Goal: Information Seeking & Learning: Understand process/instructions

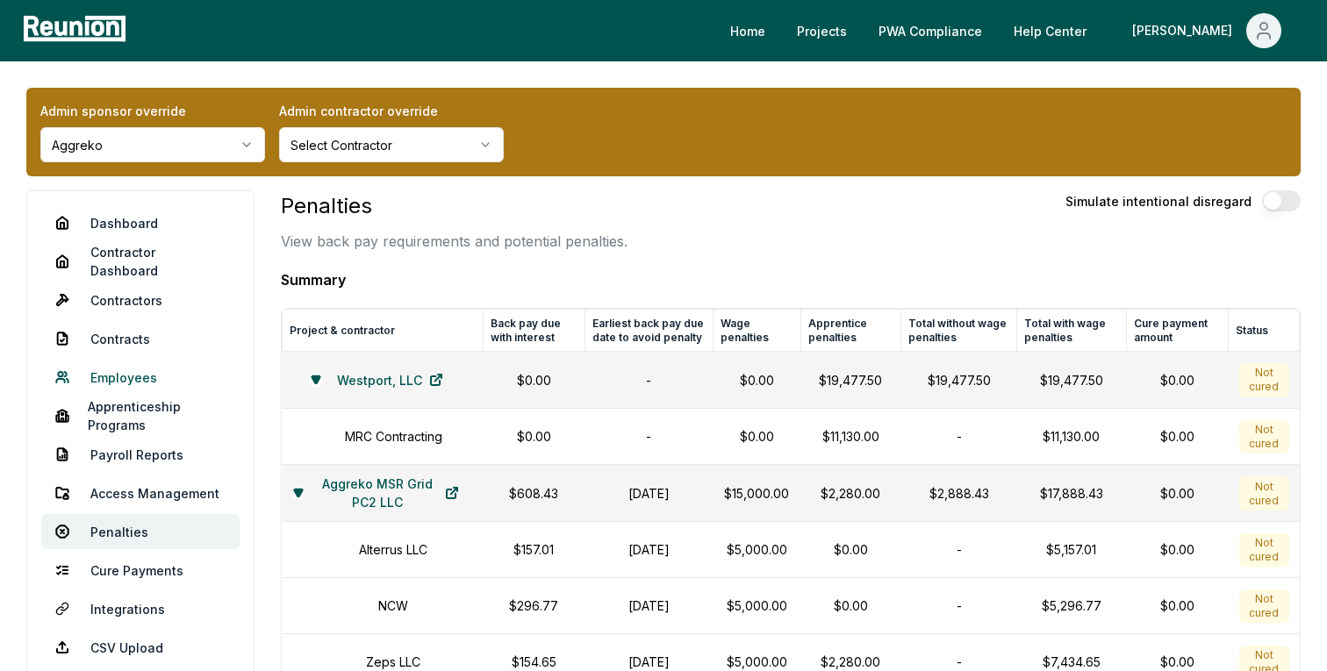
click at [117, 377] on link "Employees" at bounding box center [140, 377] width 198 height 35
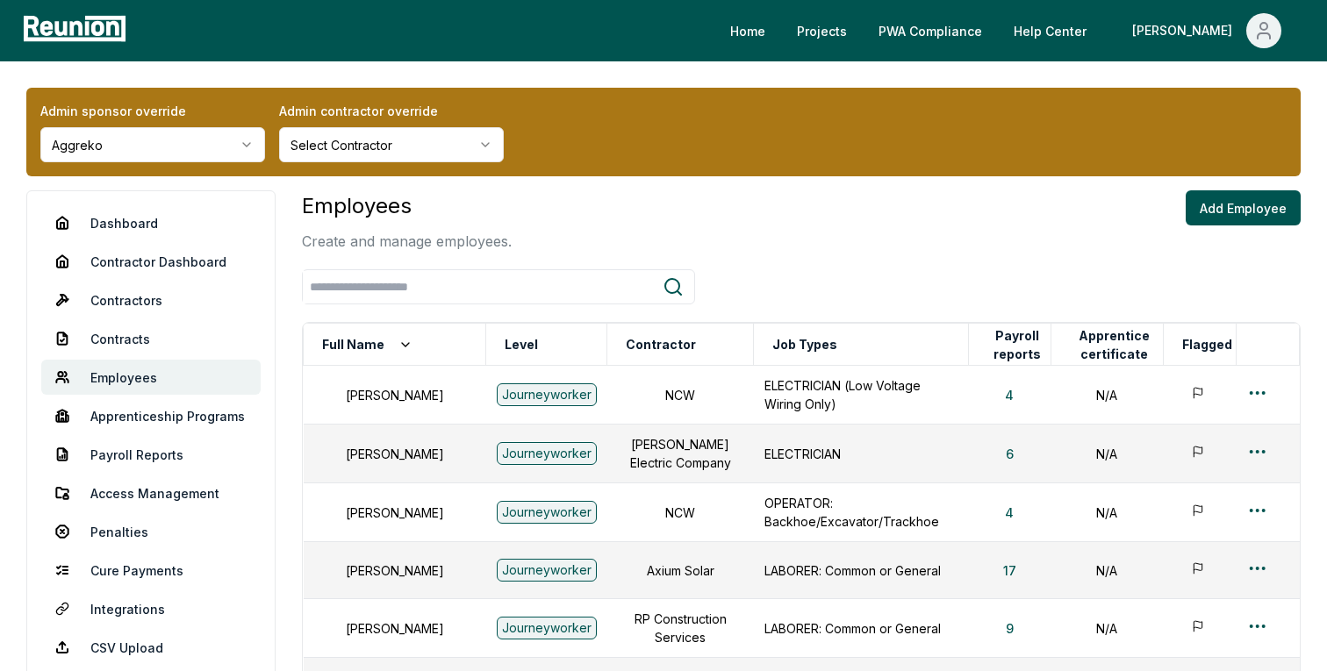
click at [702, 269] on div at bounding box center [801, 286] width 999 height 35
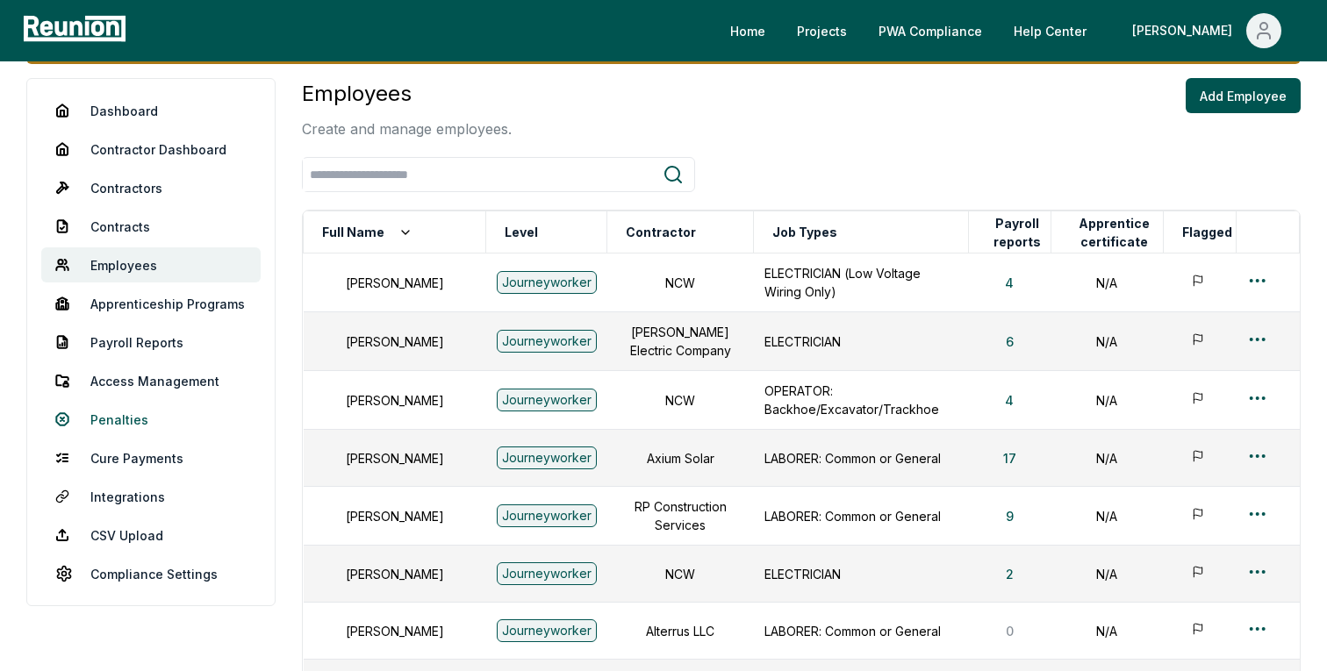
scroll to position [114, 0]
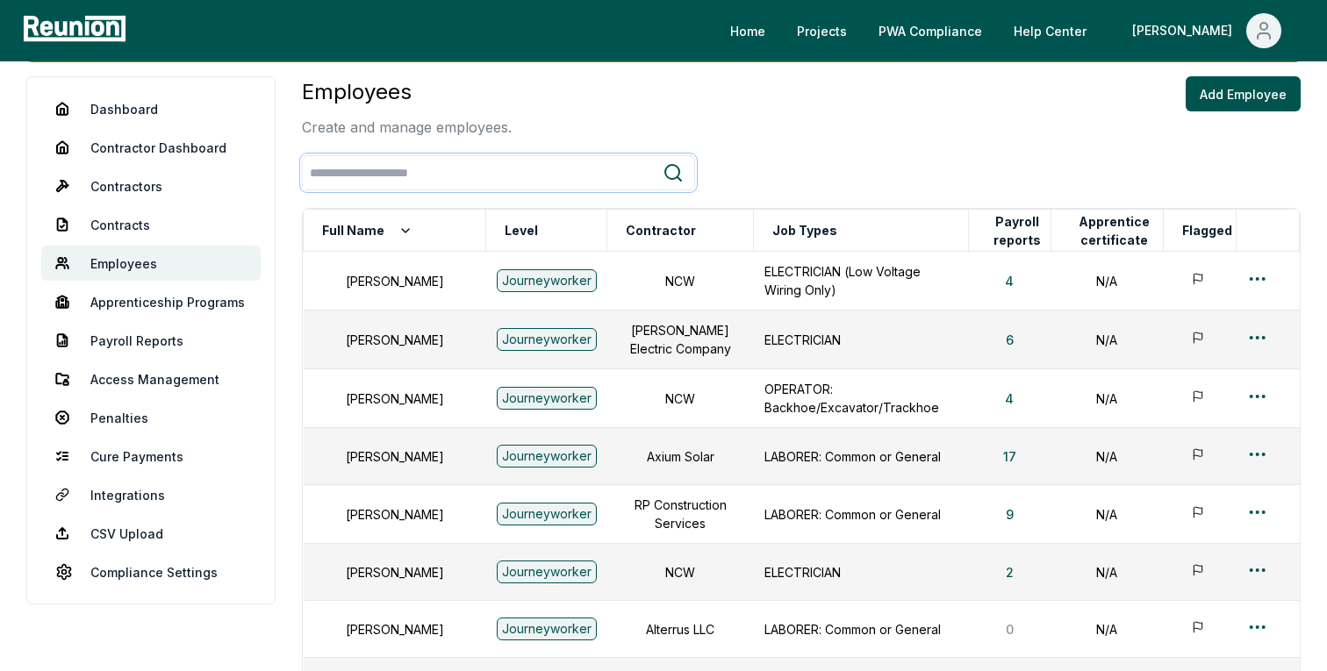
click at [509, 174] on input "search" at bounding box center [483, 173] width 360 height 32
type input "****"
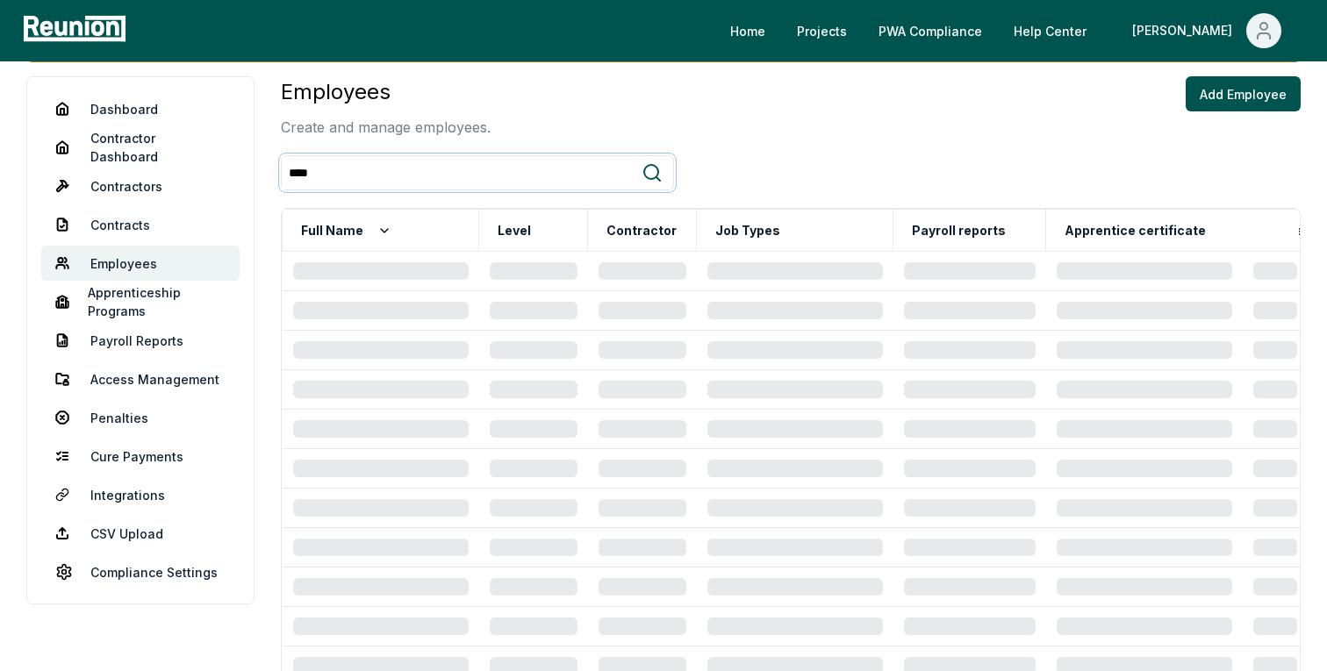
scroll to position [74, 0]
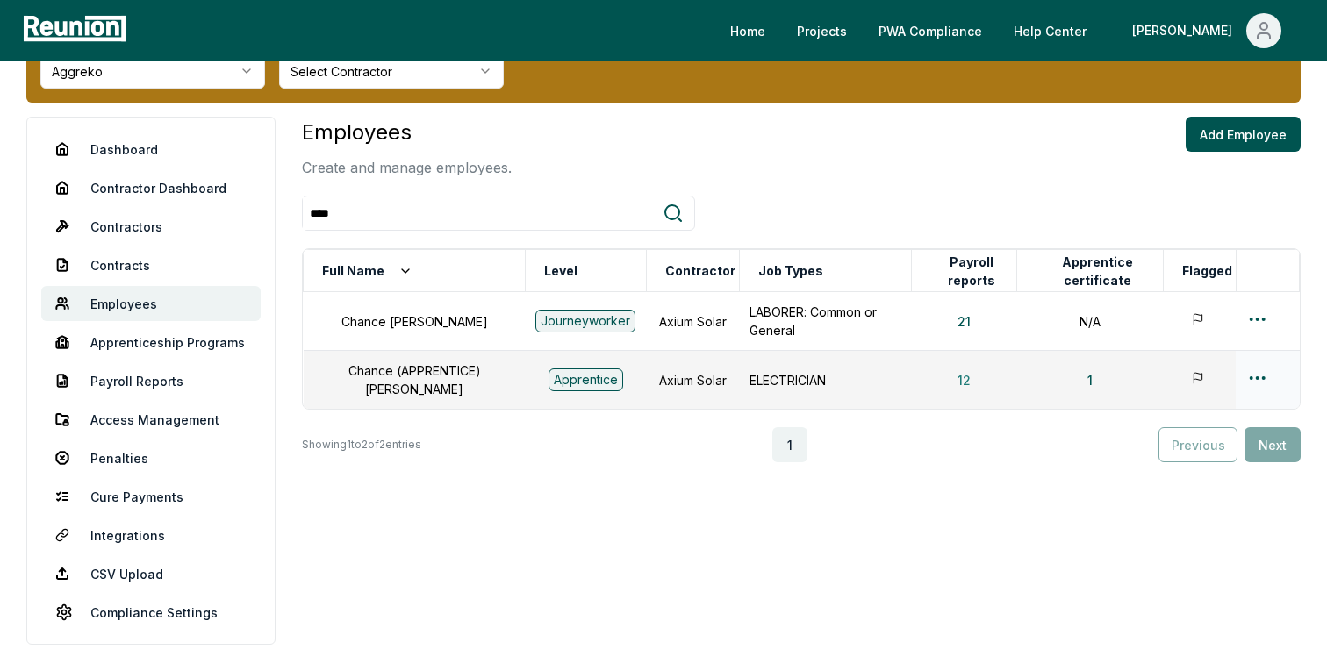
click at [953, 379] on button "12" at bounding box center [964, 379] width 41 height 35
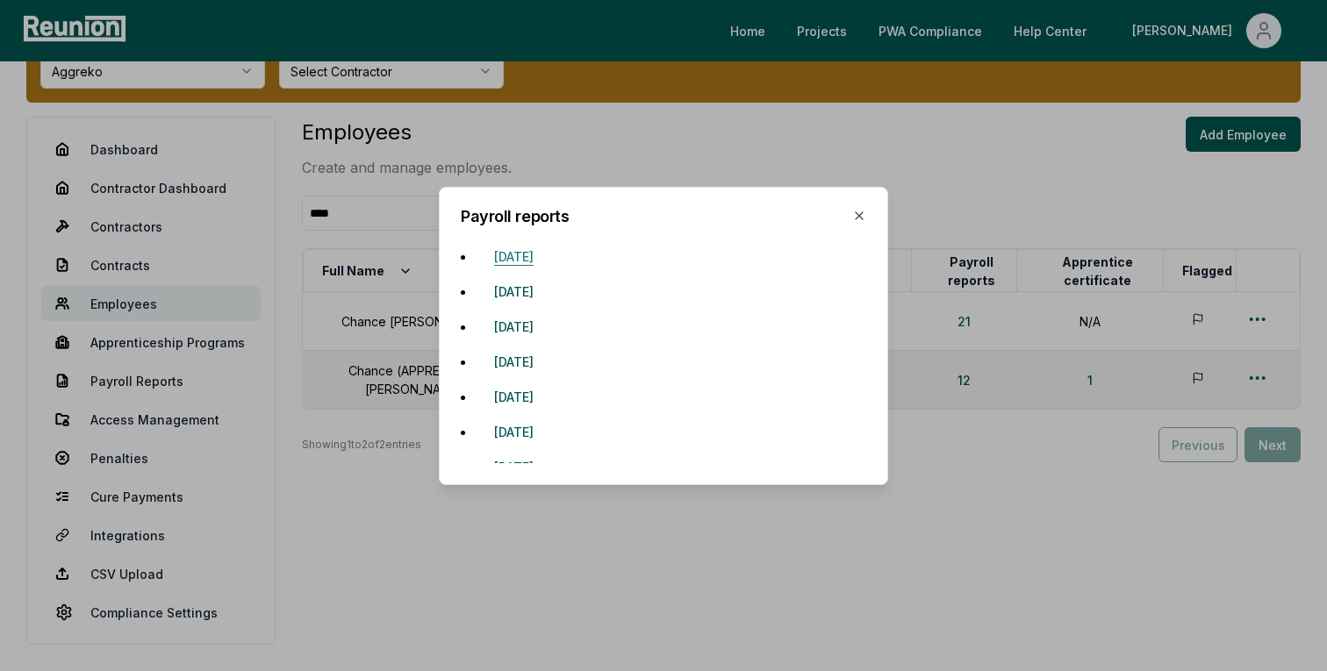
click at [548, 254] on button "September 1, 2024" at bounding box center [514, 256] width 68 height 35
drag, startPoint x: 857, startPoint y: 215, endPoint x: 651, endPoint y: 231, distance: 206.0
click at [651, 231] on div "Payroll reports September 1, 2024 September 8, 2024 October 13, 2024 October 6,…" at bounding box center [663, 336] width 449 height 298
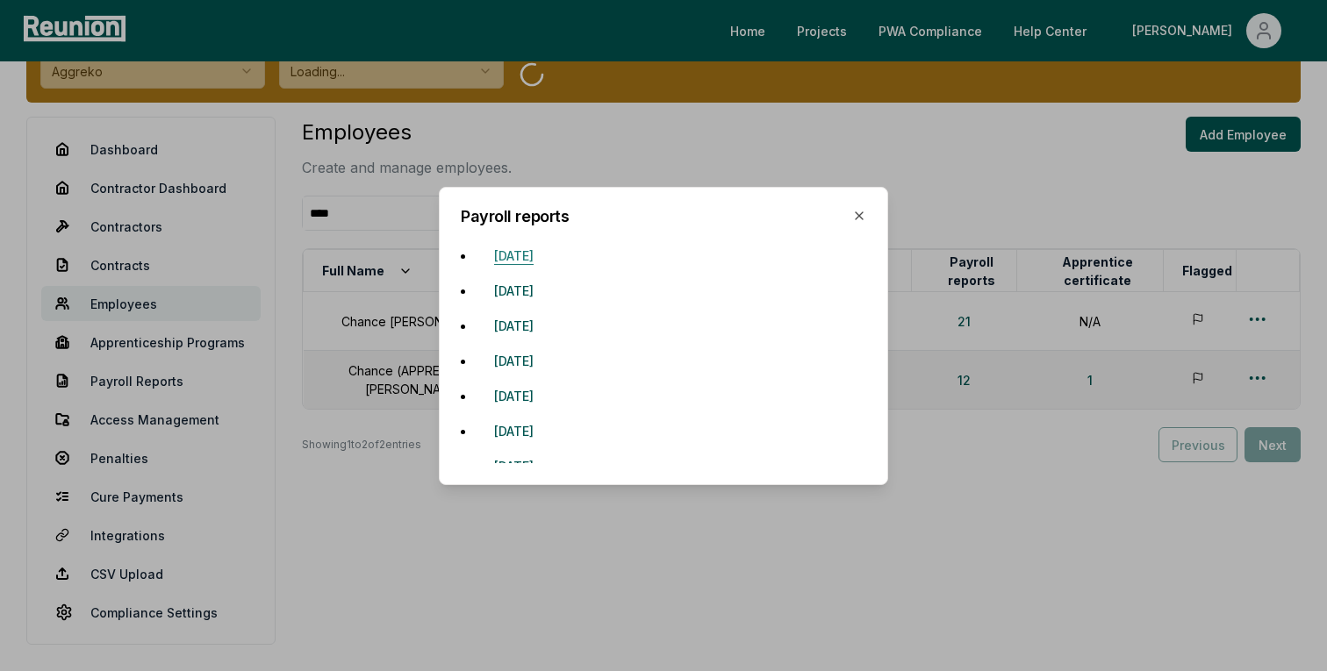
click at [548, 248] on button "September 1, 2024" at bounding box center [514, 256] width 68 height 35
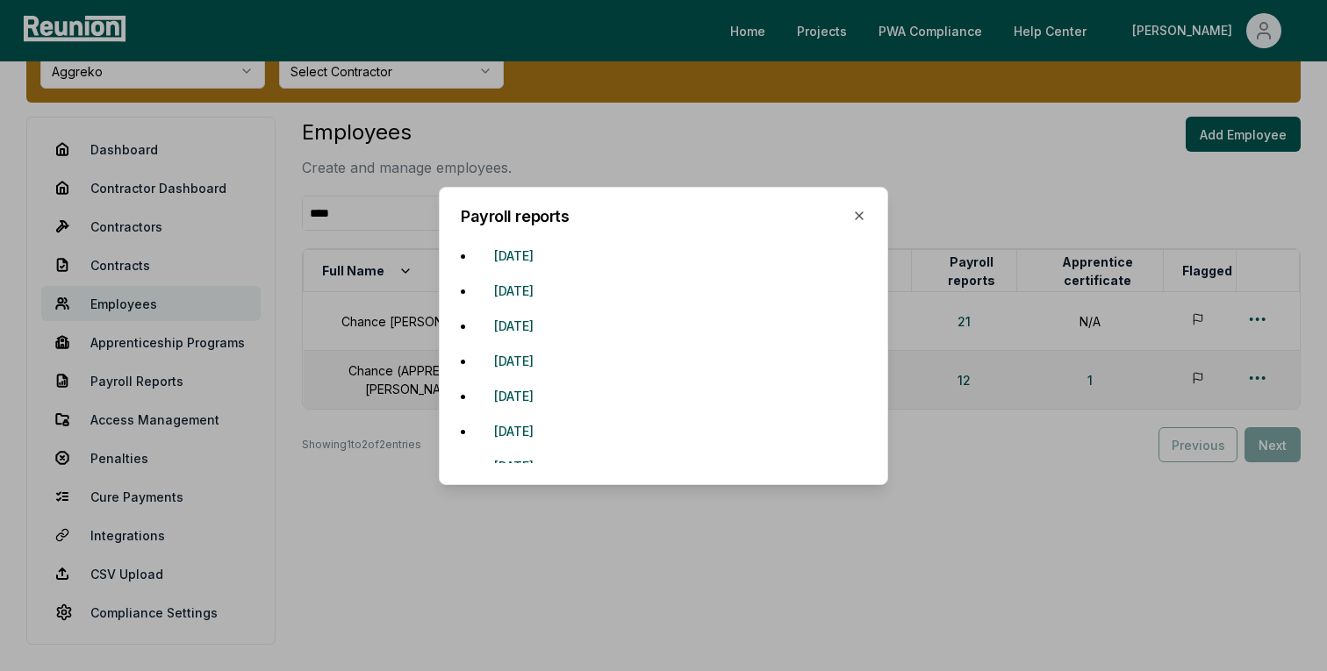
scroll to position [197, 0]
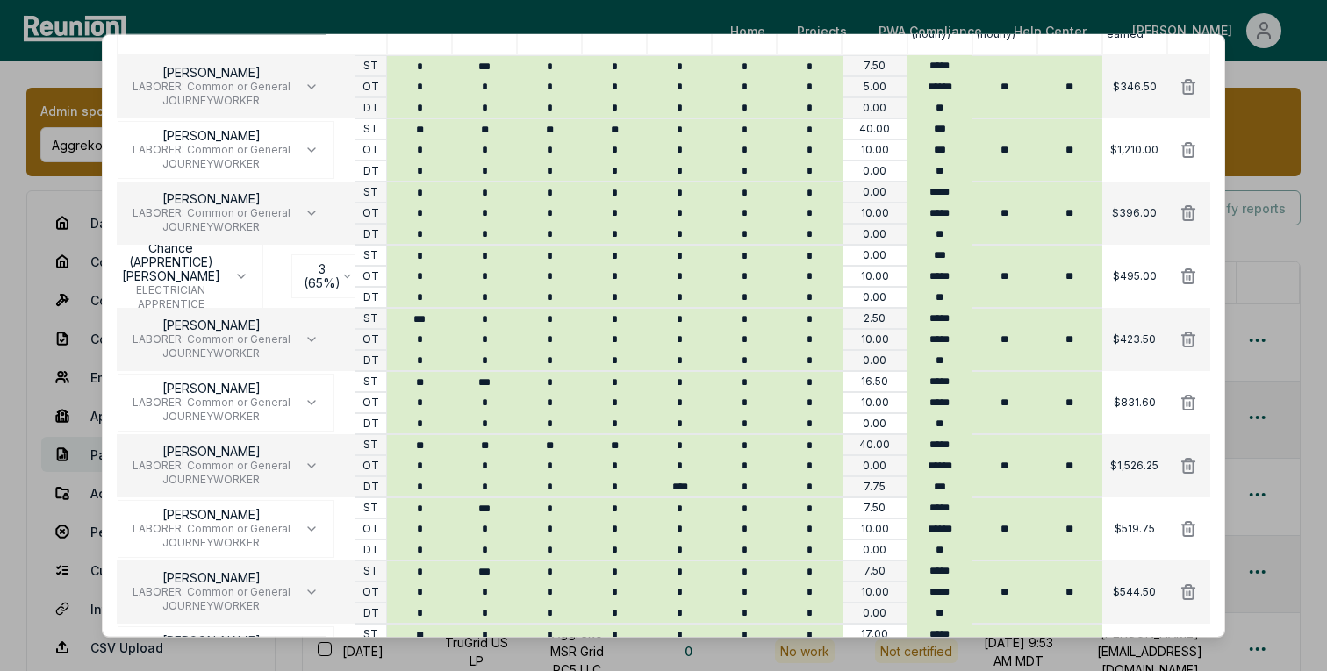
scroll to position [334, 0]
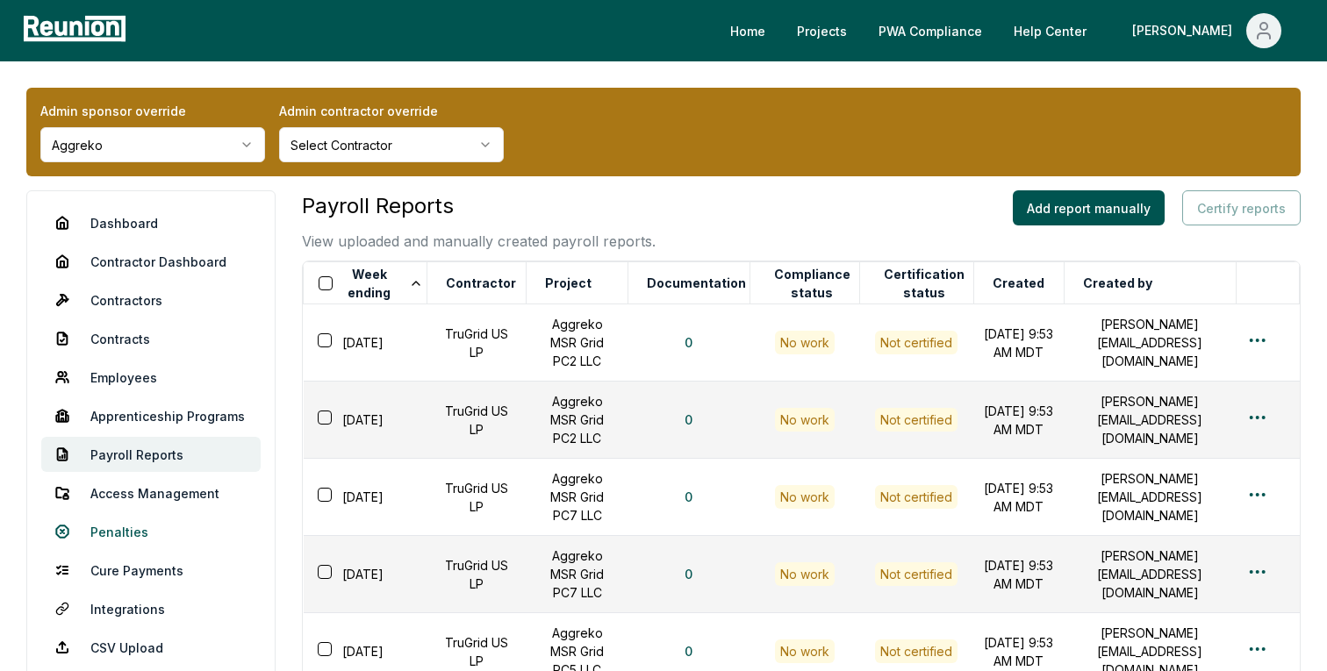
click at [136, 532] on link "Penalties" at bounding box center [150, 531] width 219 height 35
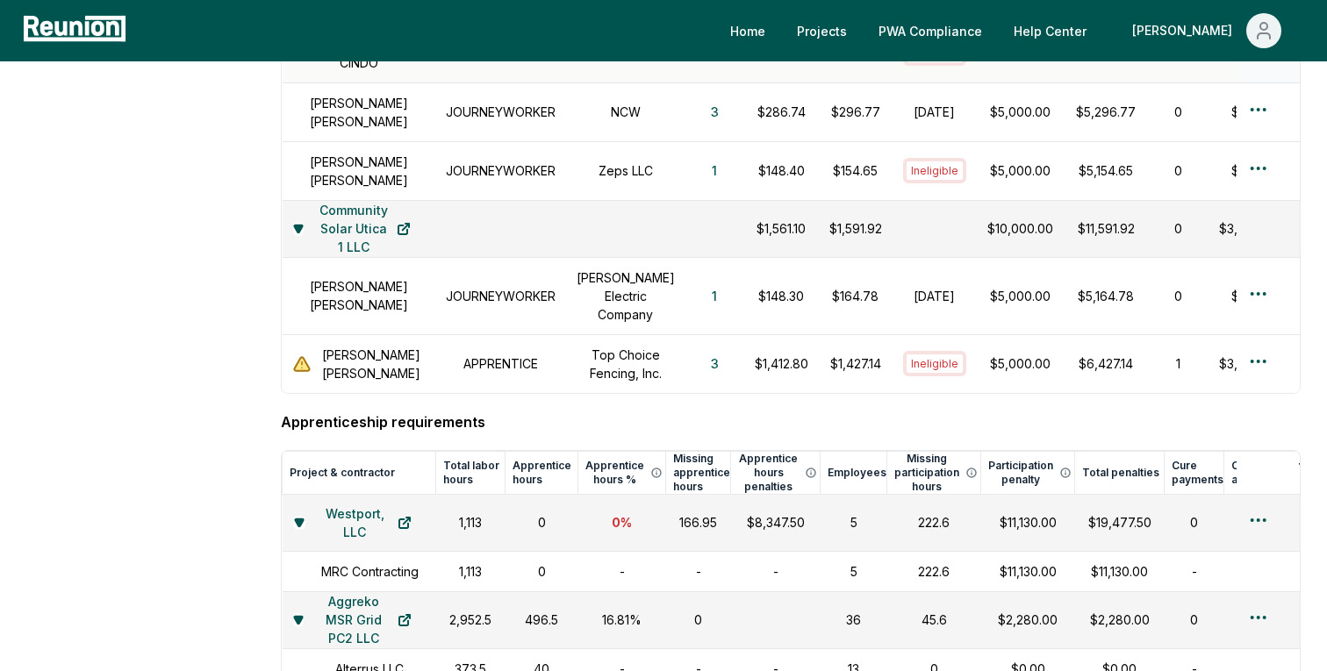
scroll to position [1297, 0]
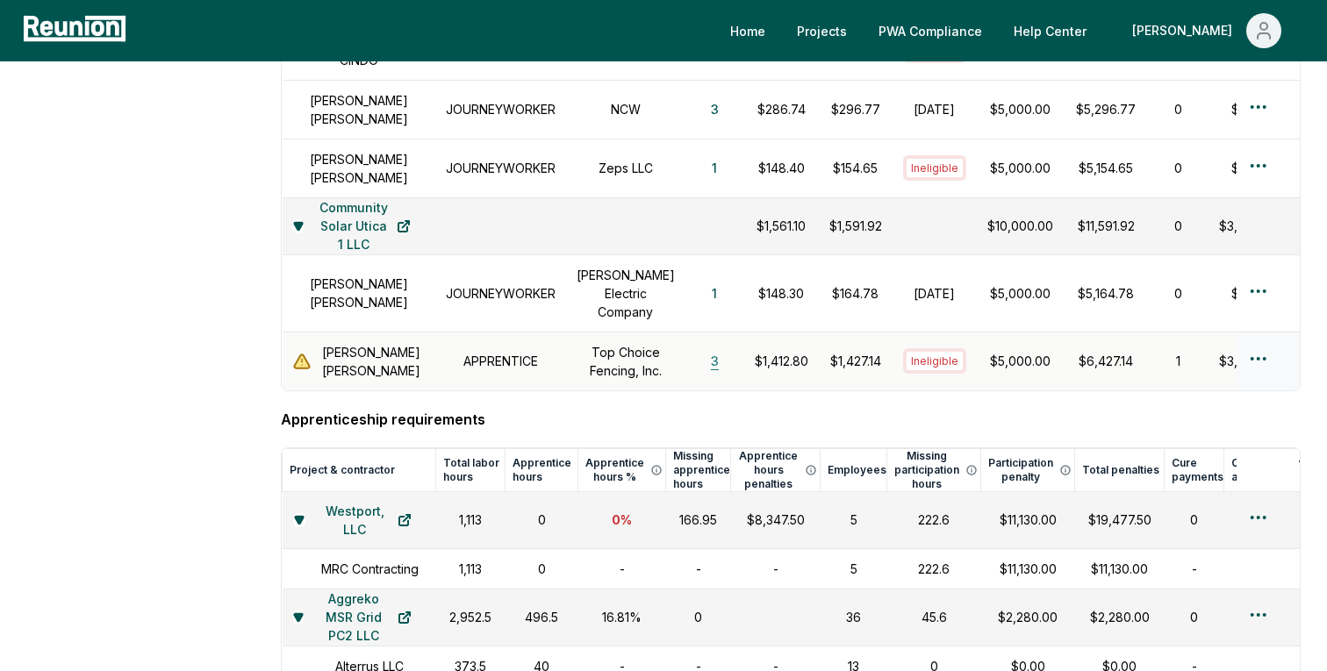
click at [697, 365] on button "3" at bounding box center [715, 361] width 36 height 35
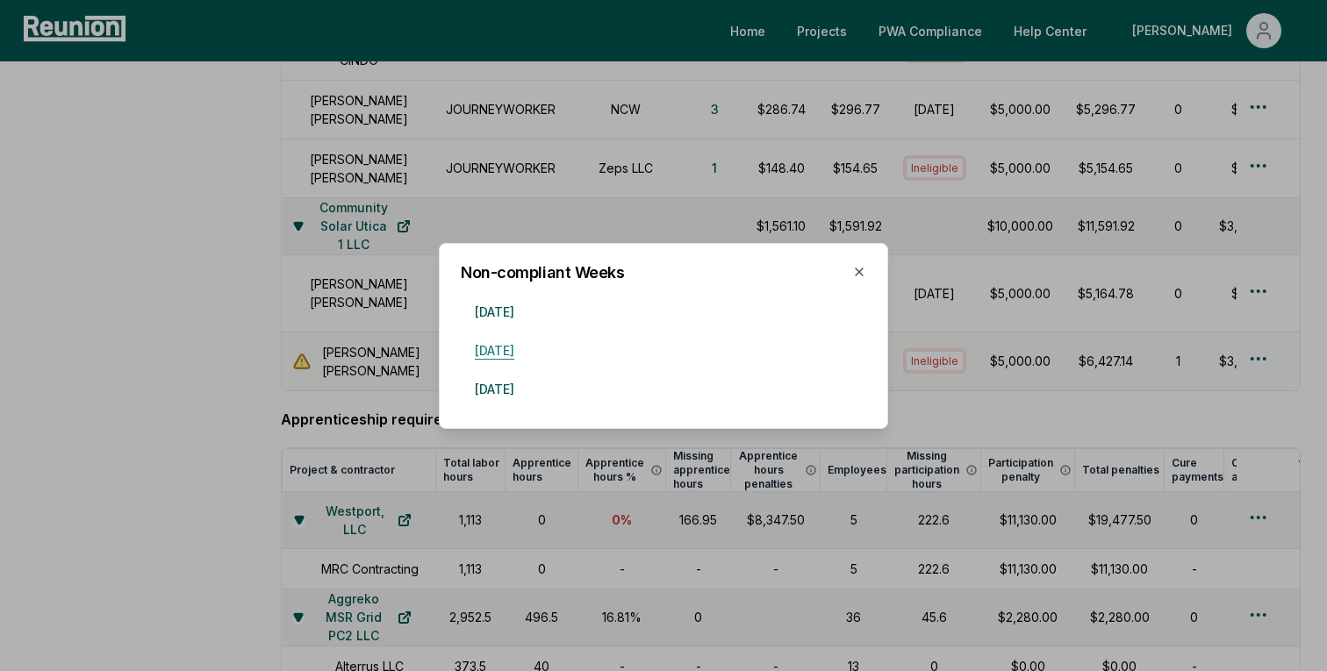
click at [528, 353] on button "November 10, 2024" at bounding box center [495, 351] width 68 height 35
click at [528, 312] on button "November 3, 2024" at bounding box center [495, 312] width 68 height 35
click at [528, 391] on button "November 17, 2024" at bounding box center [495, 389] width 68 height 35
click at [216, 391] on div at bounding box center [663, 335] width 1327 height 671
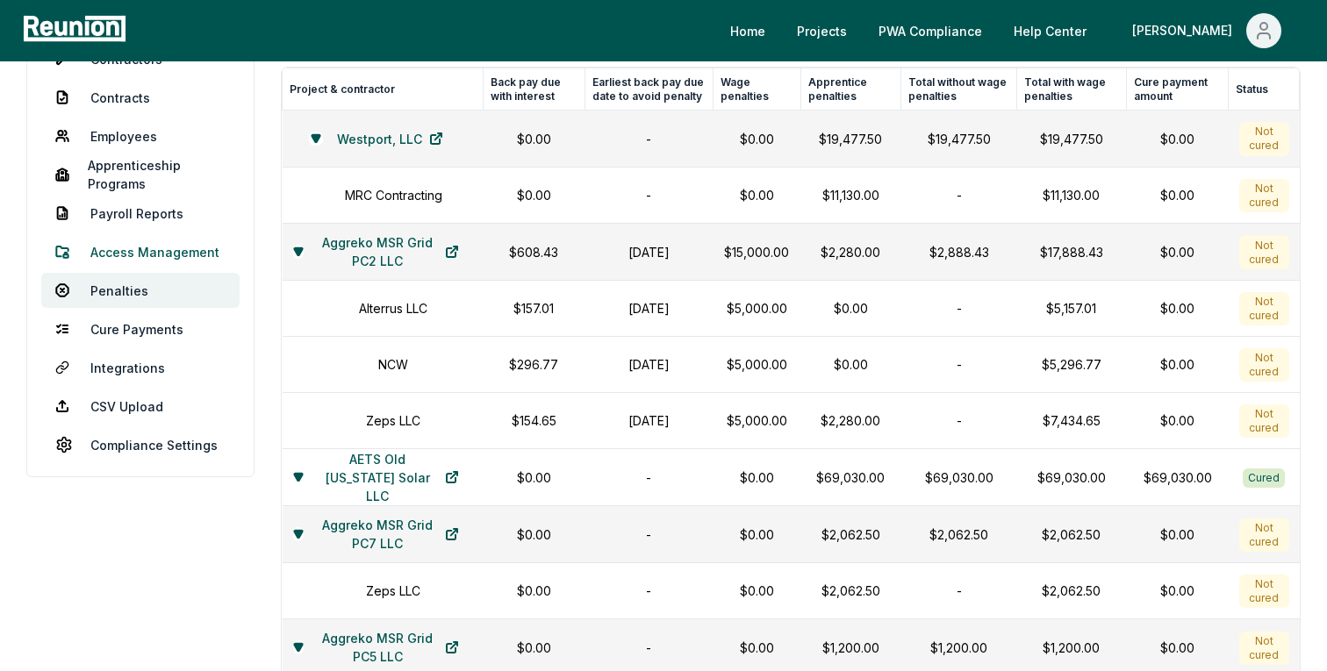
scroll to position [243, 0]
click at [117, 138] on link "Employees" at bounding box center [140, 134] width 198 height 35
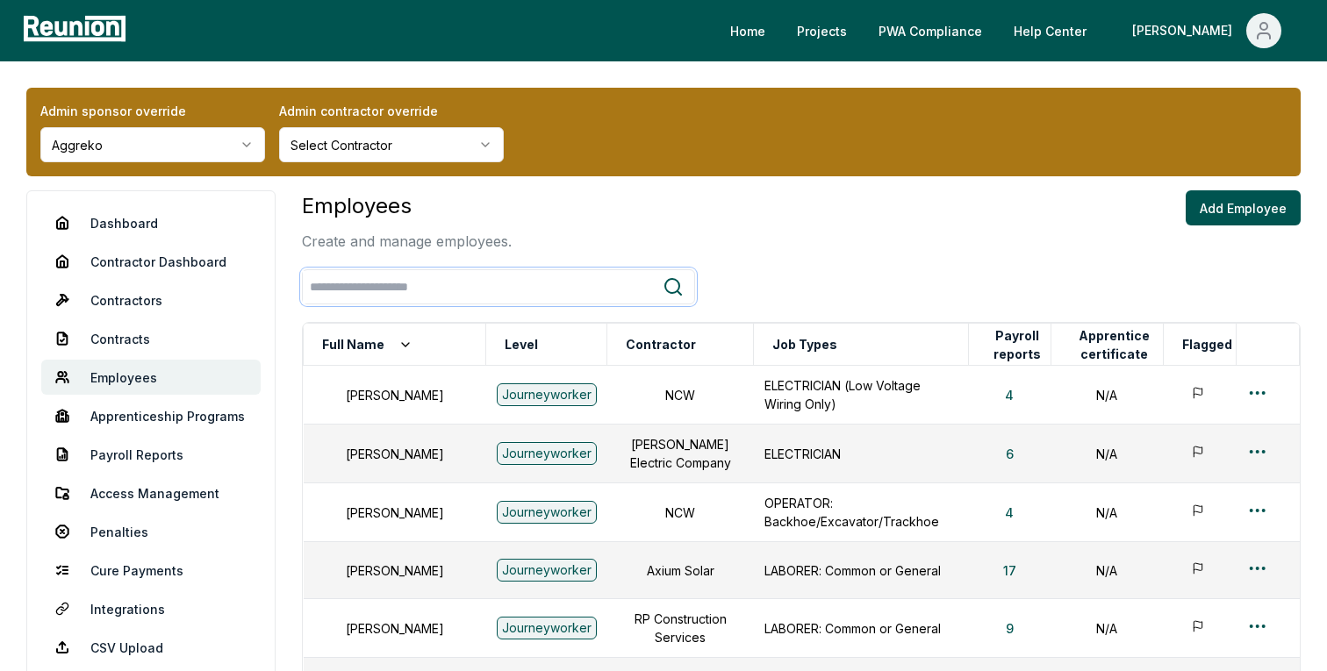
click at [360, 279] on input "search" at bounding box center [483, 287] width 360 height 32
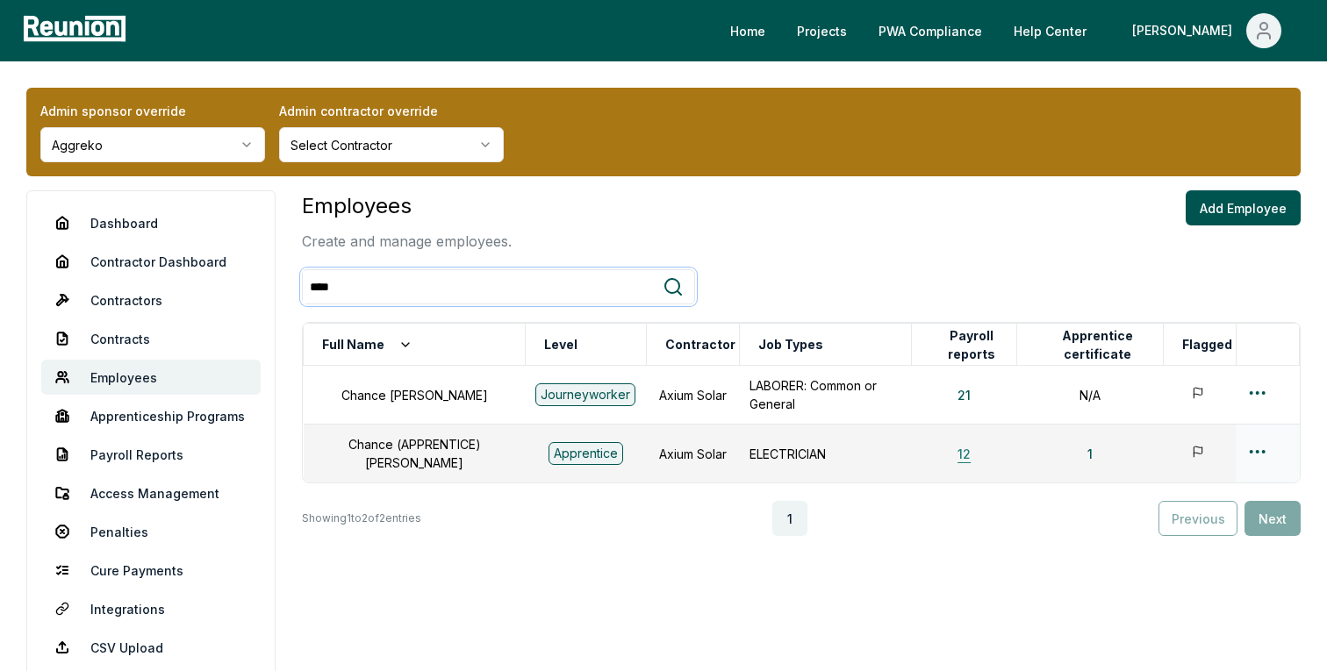
type input "****"
click at [955, 442] on button "12" at bounding box center [964, 453] width 41 height 35
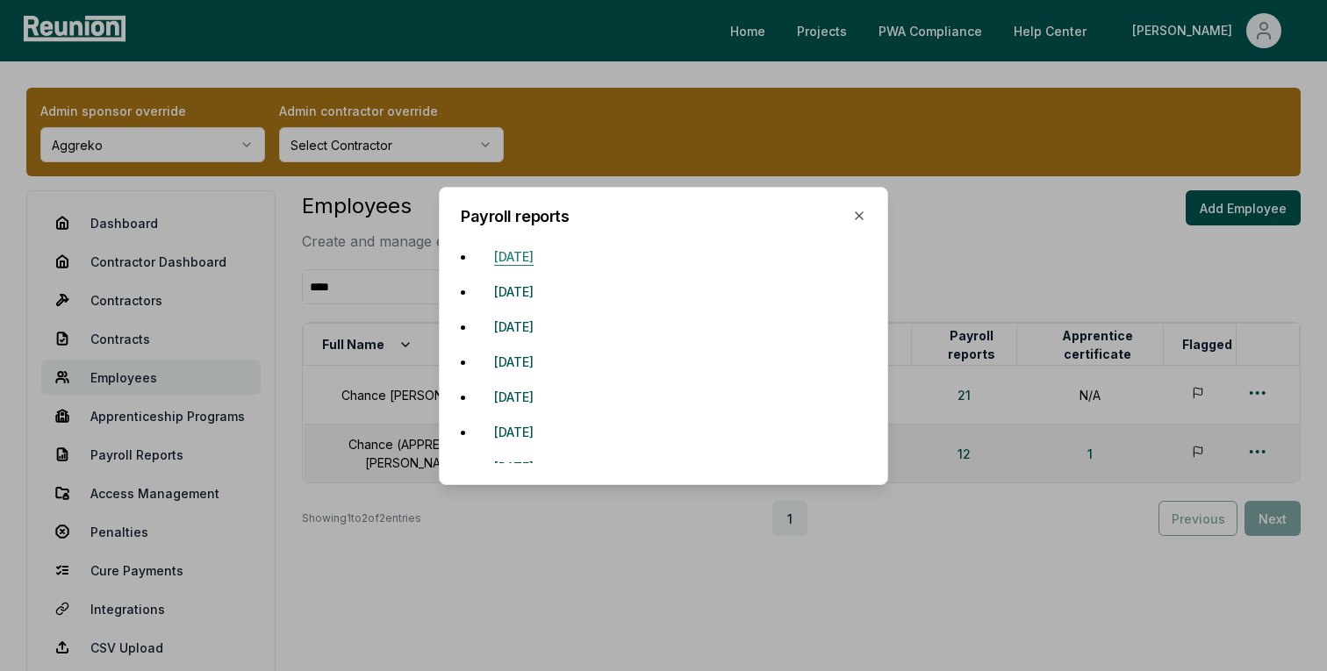
click at [548, 264] on button "September 1, 2024" at bounding box center [514, 256] width 68 height 35
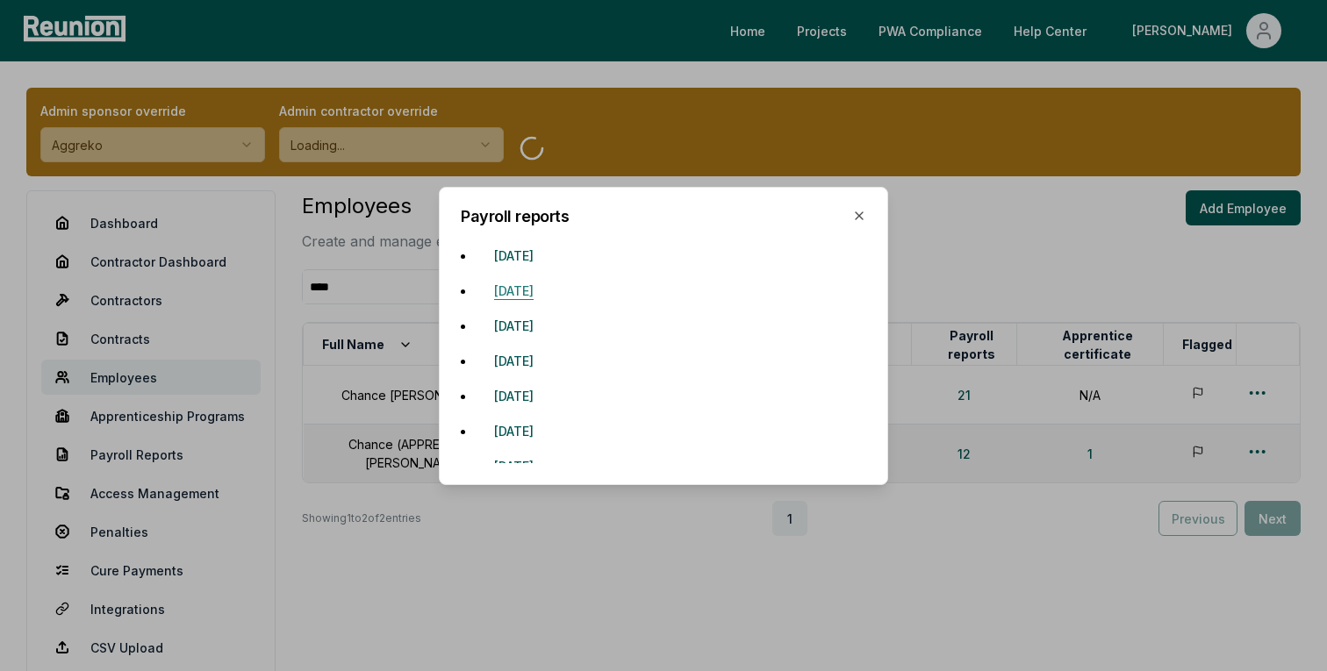
click at [548, 299] on button "September 8, 2024" at bounding box center [514, 291] width 68 height 35
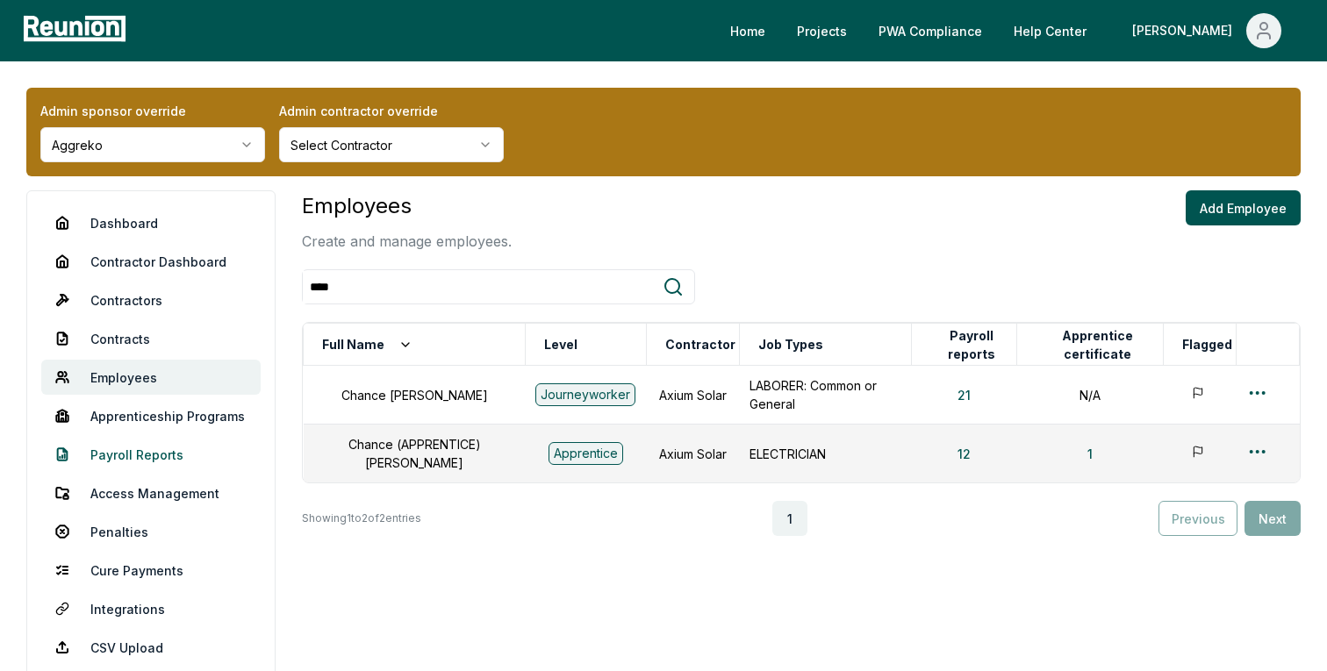
click at [154, 463] on link "Payroll Reports" at bounding box center [150, 454] width 219 height 35
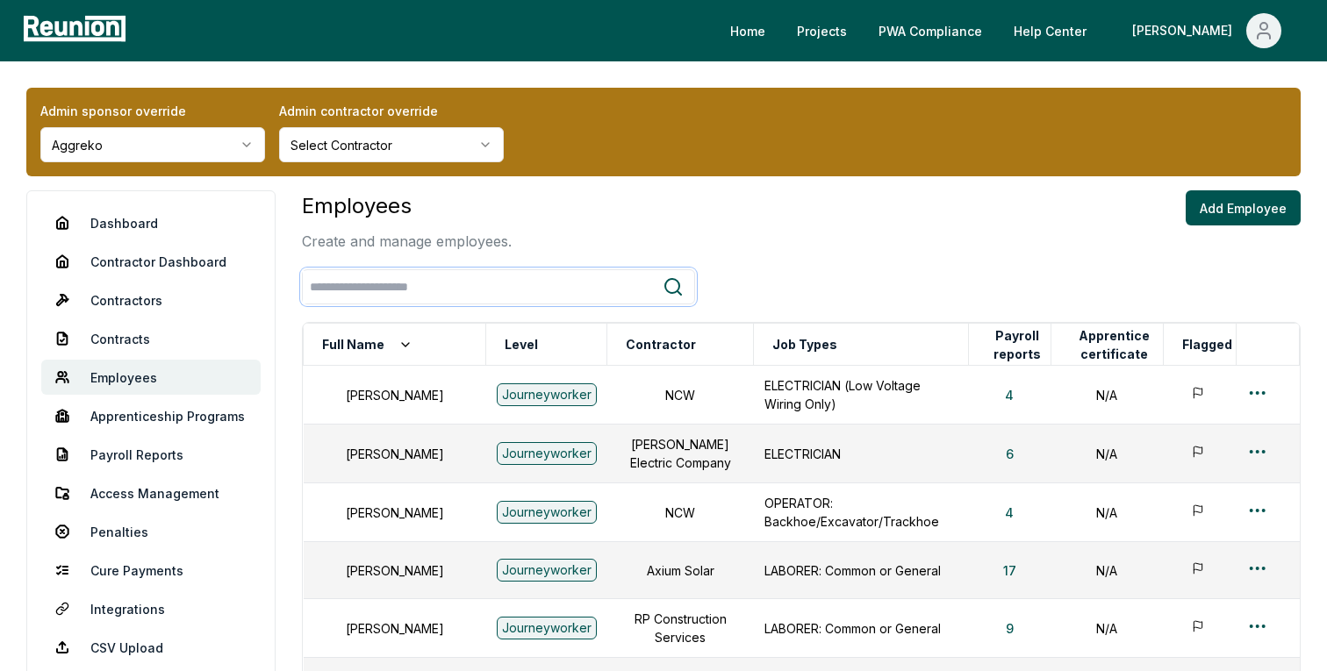
click at [381, 276] on input "search" at bounding box center [483, 287] width 360 height 32
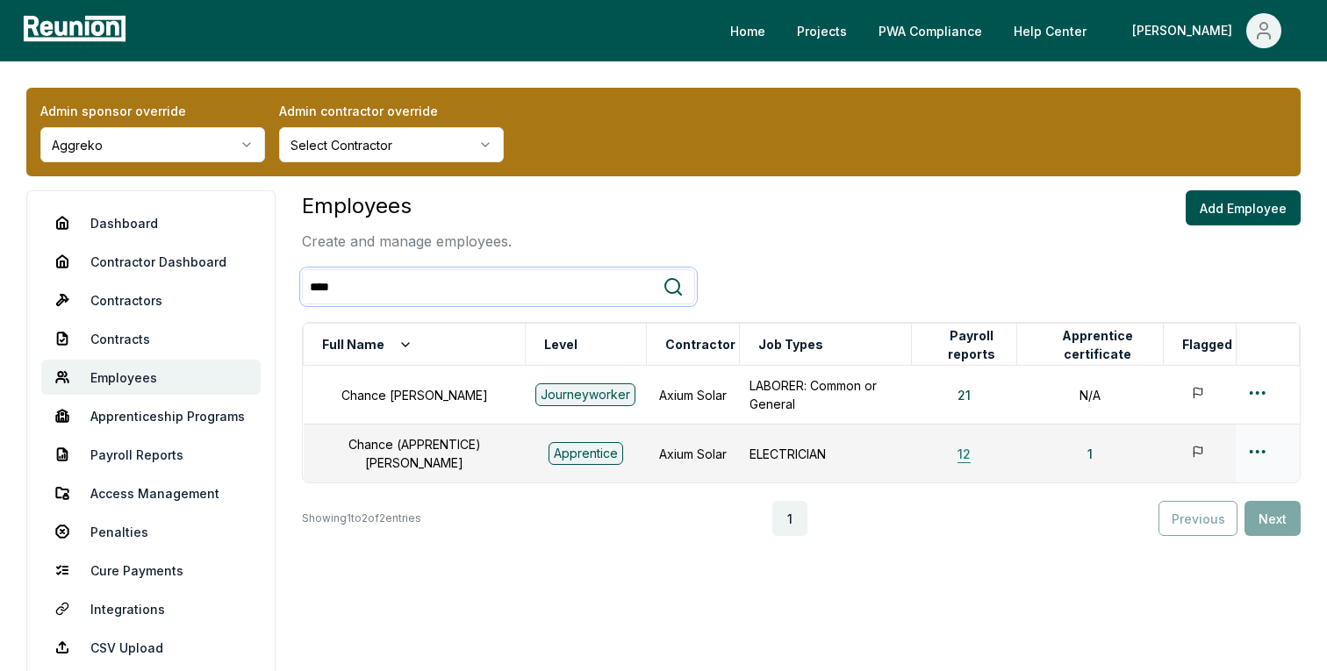
type input "****"
click at [958, 451] on button "12" at bounding box center [964, 453] width 41 height 35
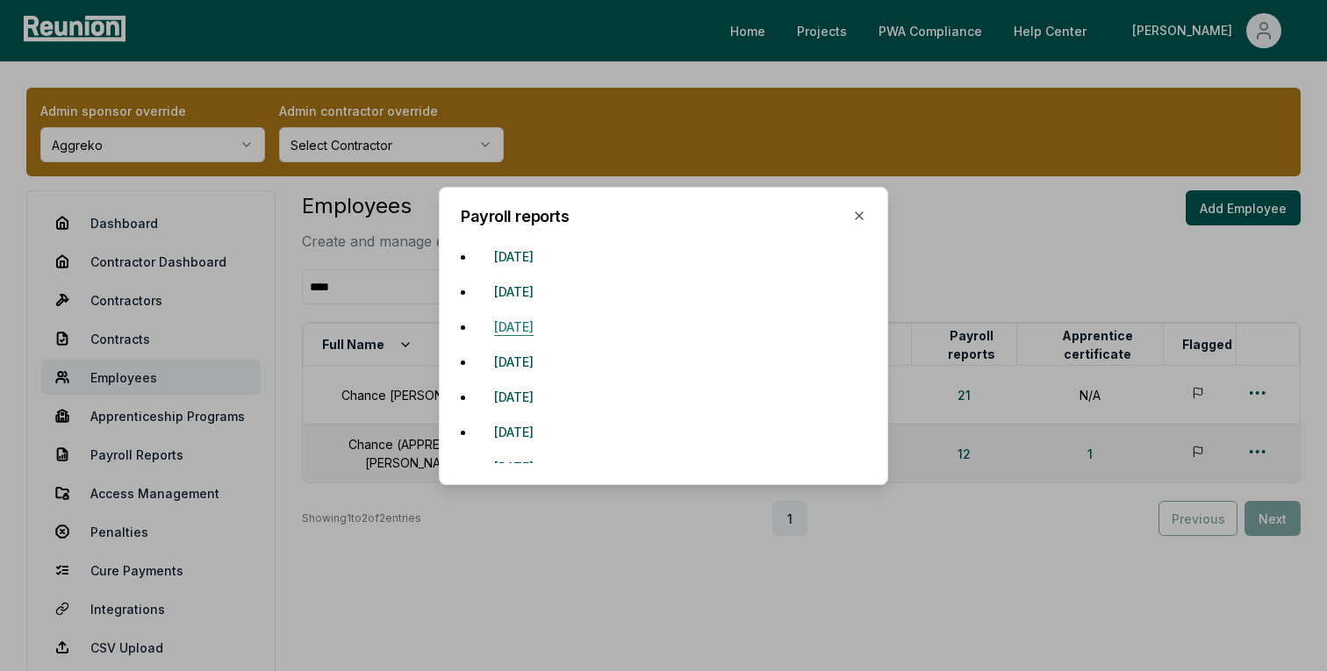
click at [548, 319] on button "October 13, 2024" at bounding box center [514, 326] width 68 height 35
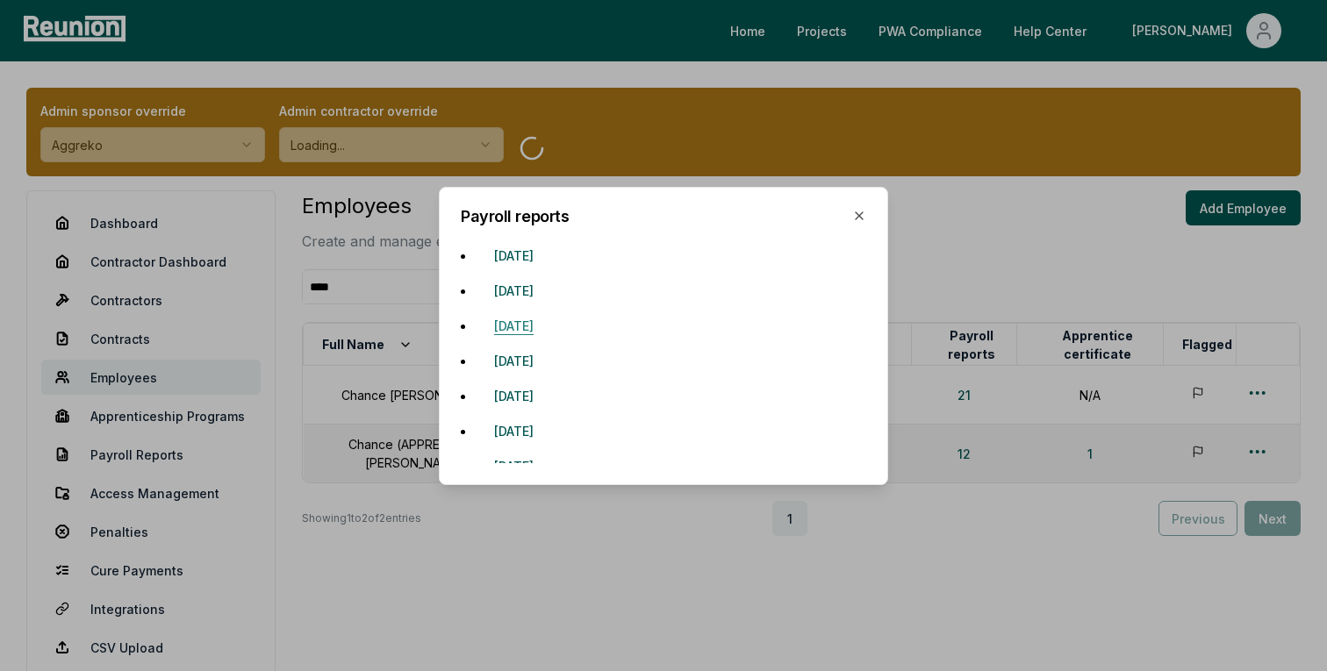
click at [542, 327] on button "October 13, 2024" at bounding box center [514, 326] width 68 height 35
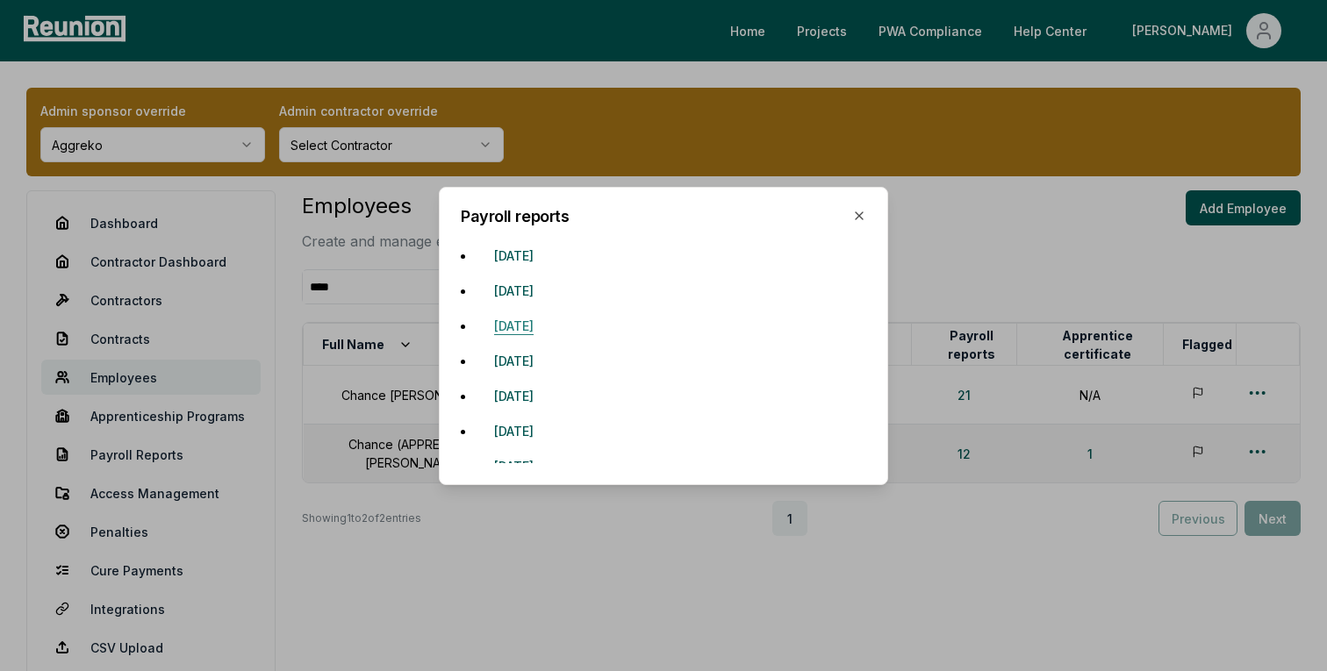
click at [548, 325] on button "October 13, 2024" at bounding box center [514, 326] width 68 height 35
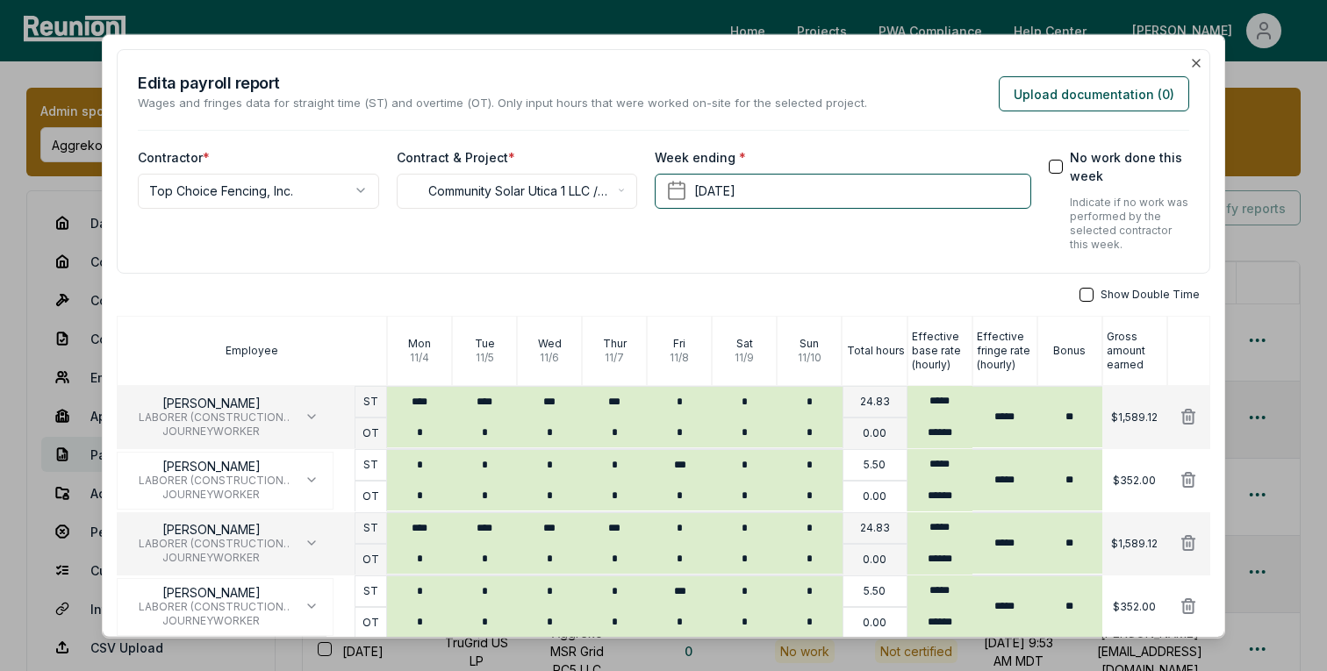
scroll to position [264, 0]
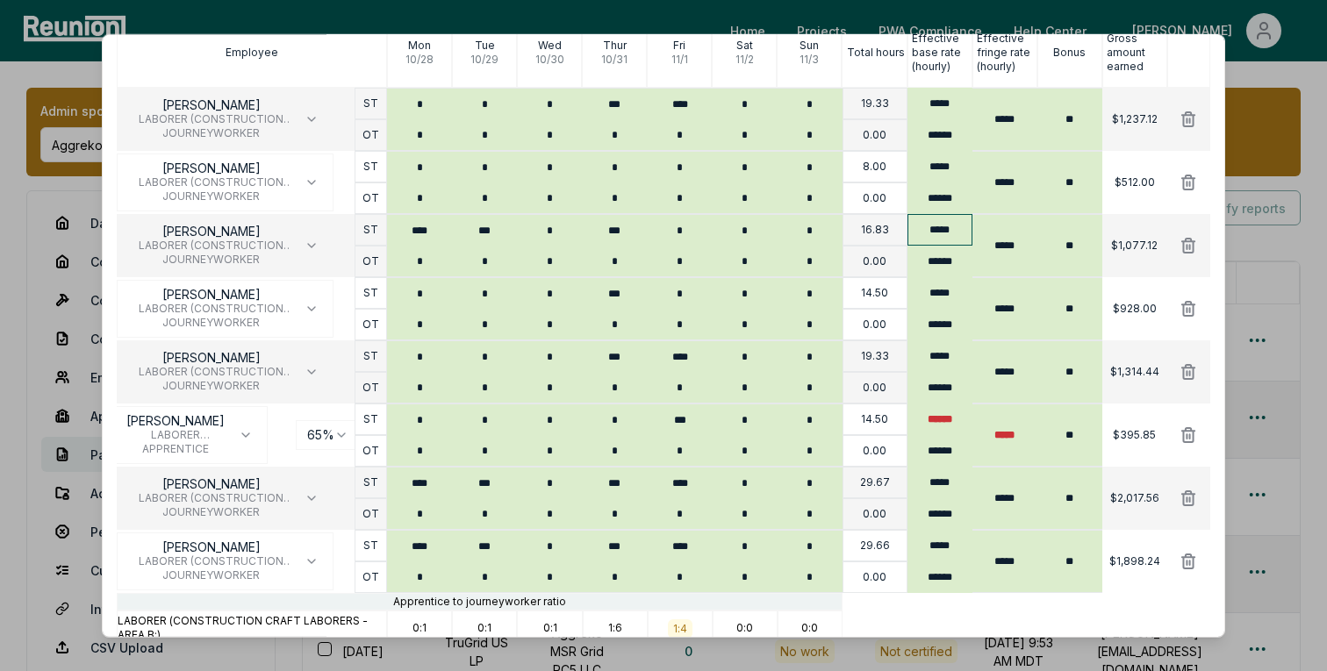
scroll to position [311, 0]
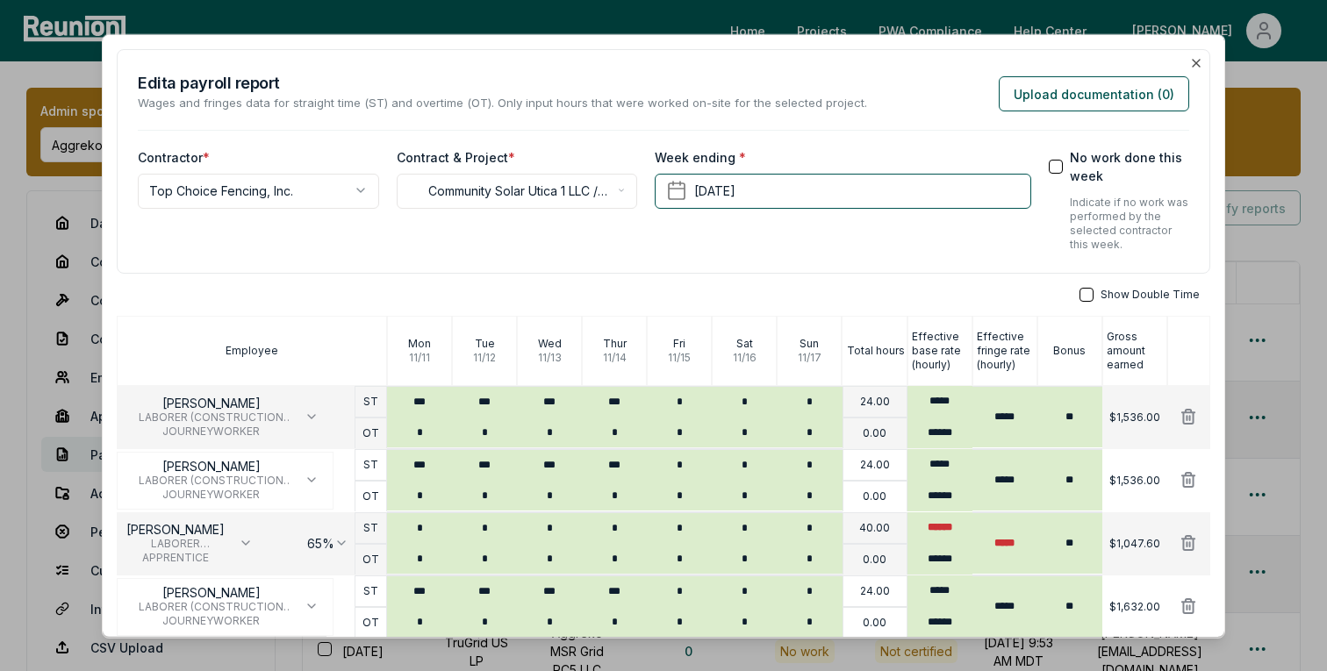
scroll to position [201, 0]
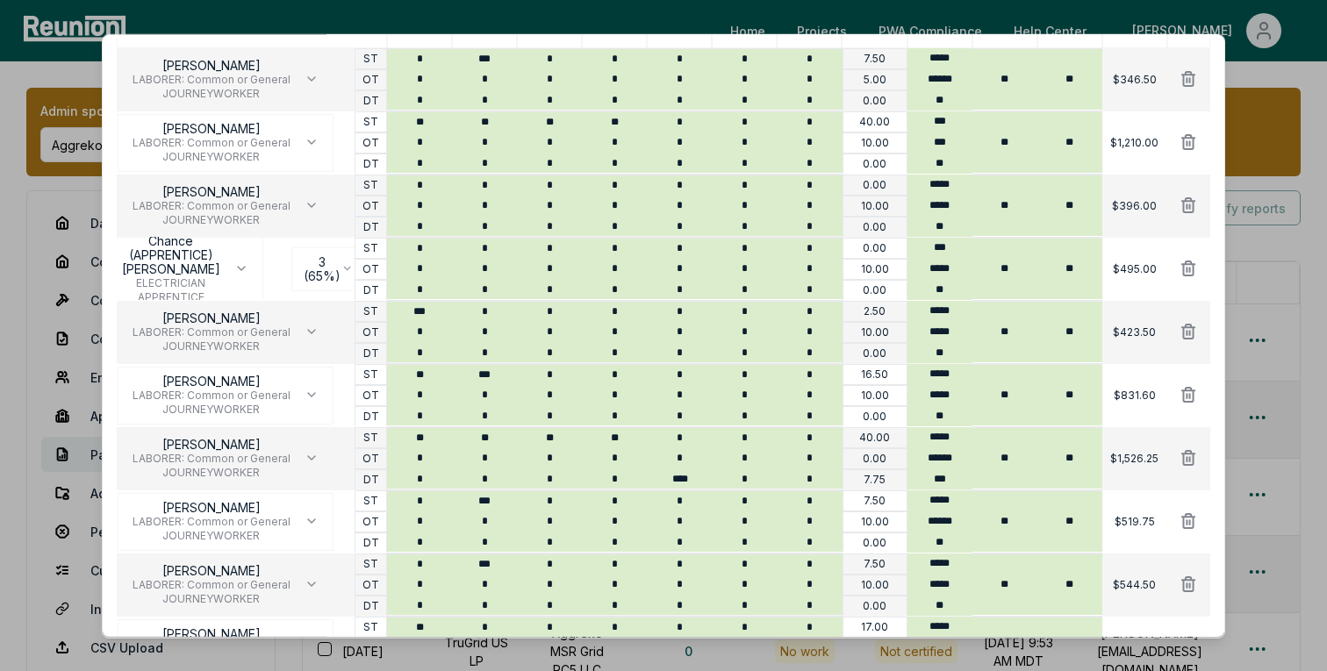
scroll to position [322, 0]
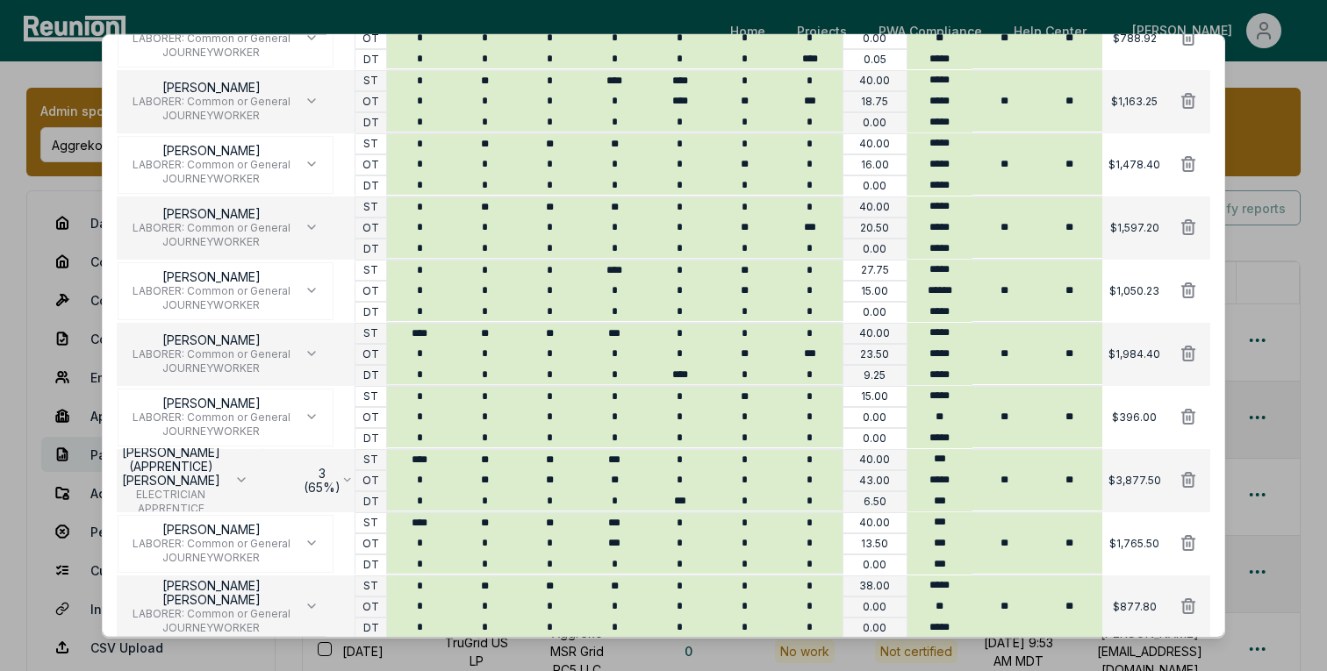
scroll to position [1190, 0]
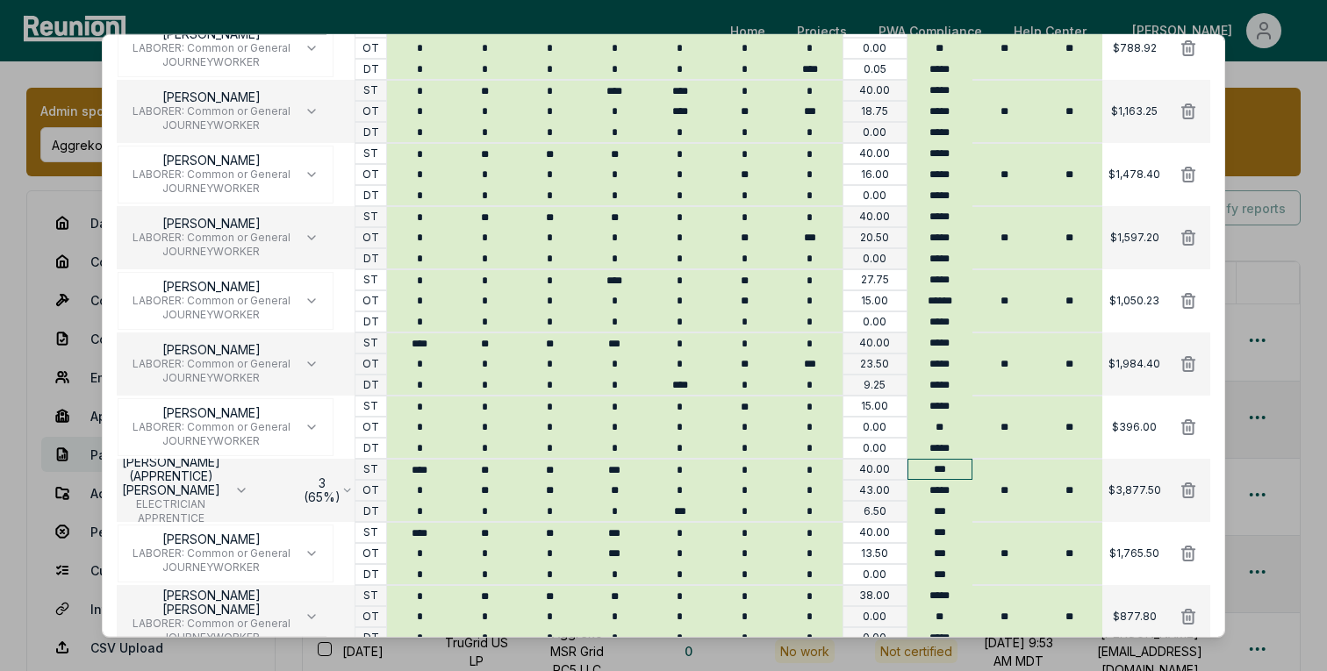
click at [937, 471] on input "***" at bounding box center [940, 469] width 65 height 21
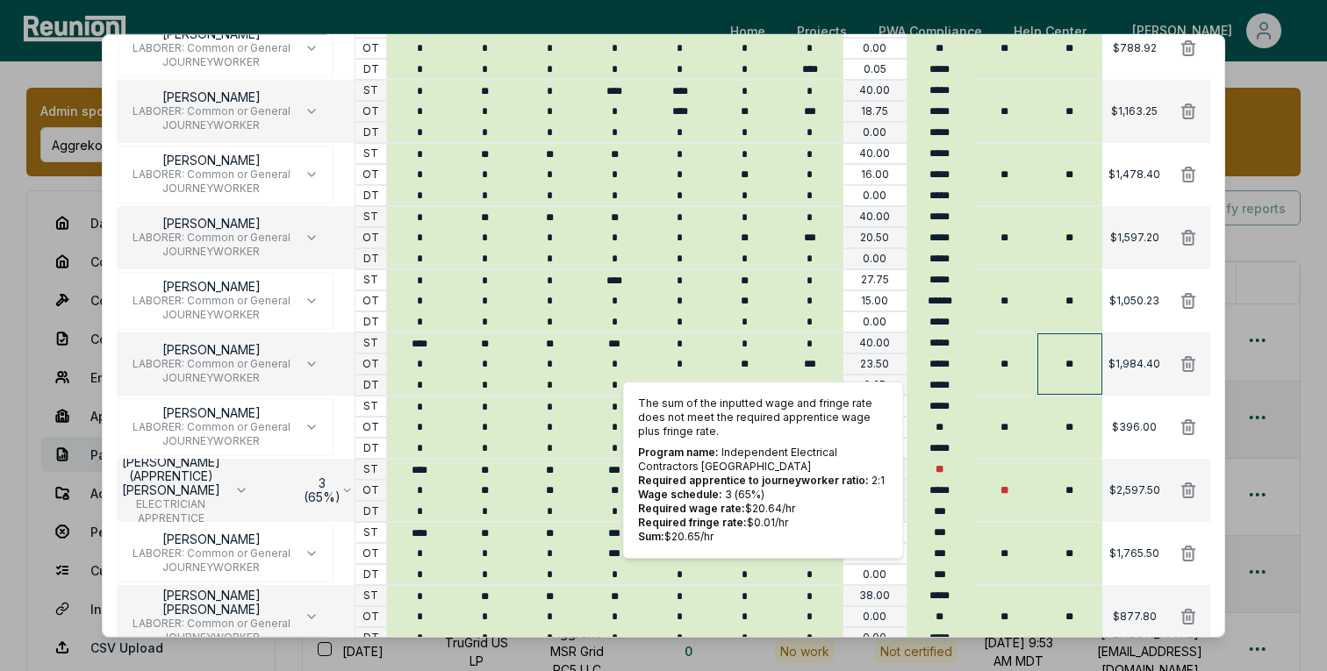
type input "**"
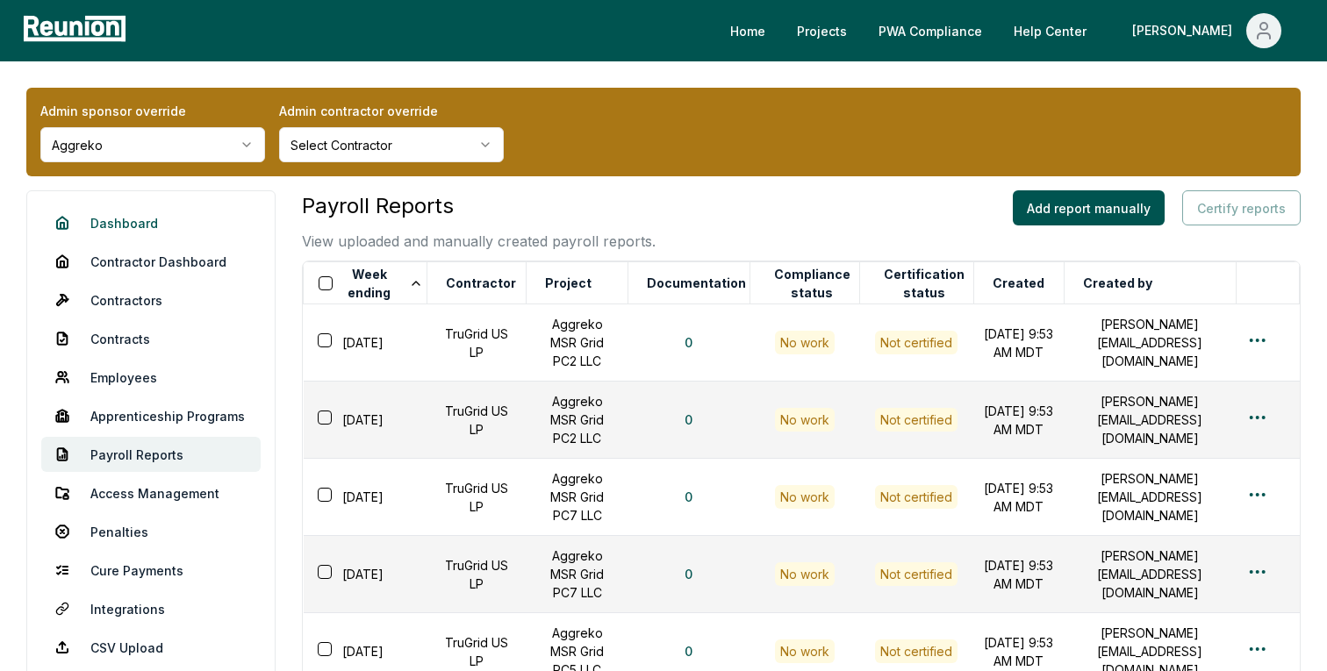
click at [133, 214] on link "Dashboard" at bounding box center [150, 222] width 219 height 35
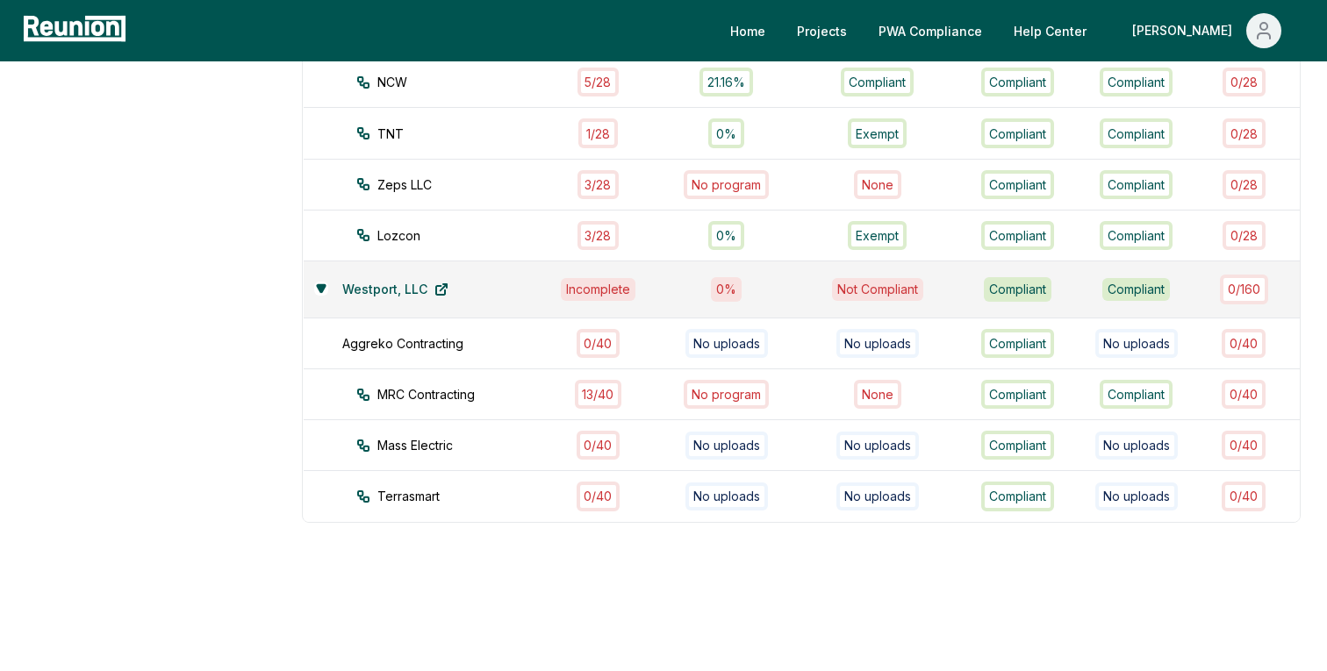
scroll to position [1341, 0]
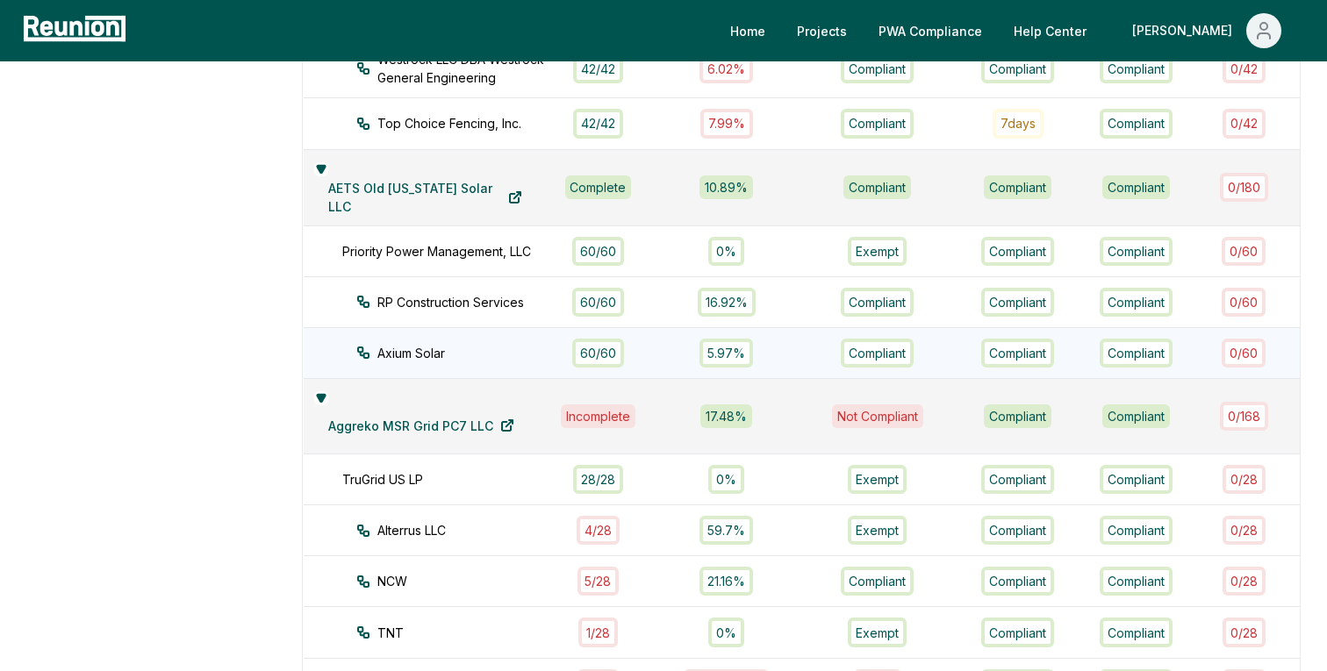
click at [674, 339] on div "5.97%" at bounding box center [726, 353] width 133 height 29
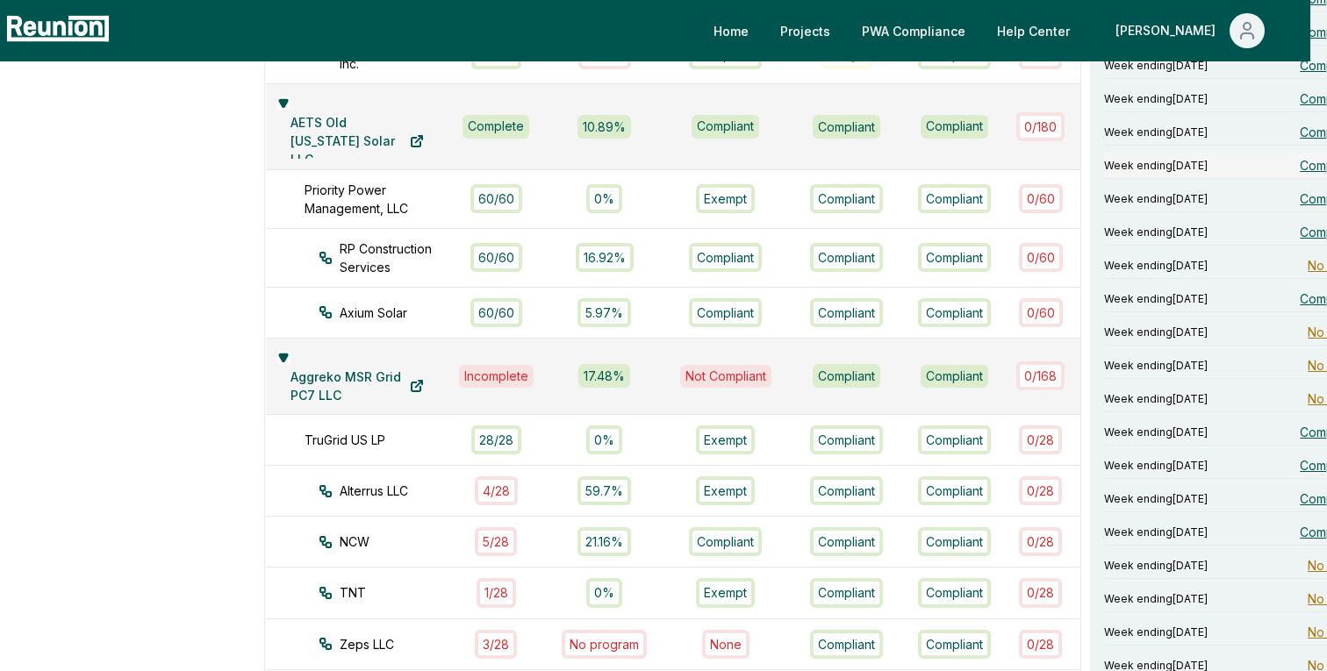
scroll to position [1476, 17]
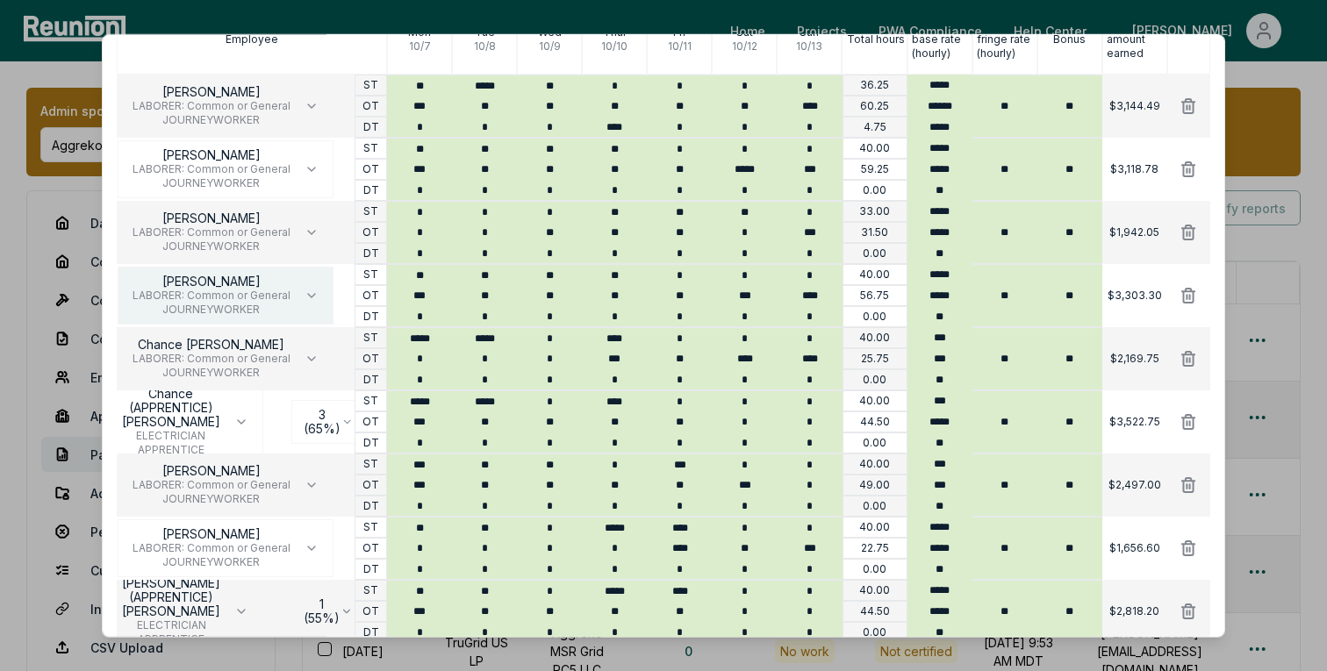
scroll to position [314, 0]
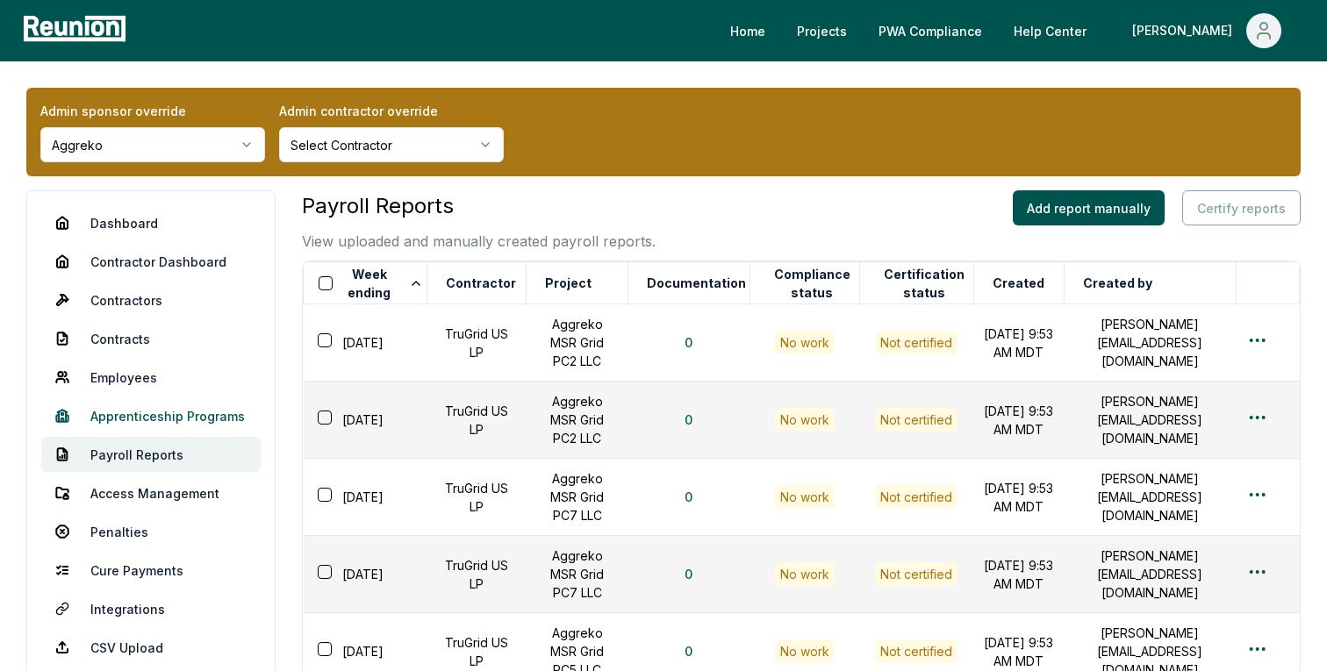
click at [165, 419] on link "Apprenticeship Programs" at bounding box center [150, 415] width 219 height 35
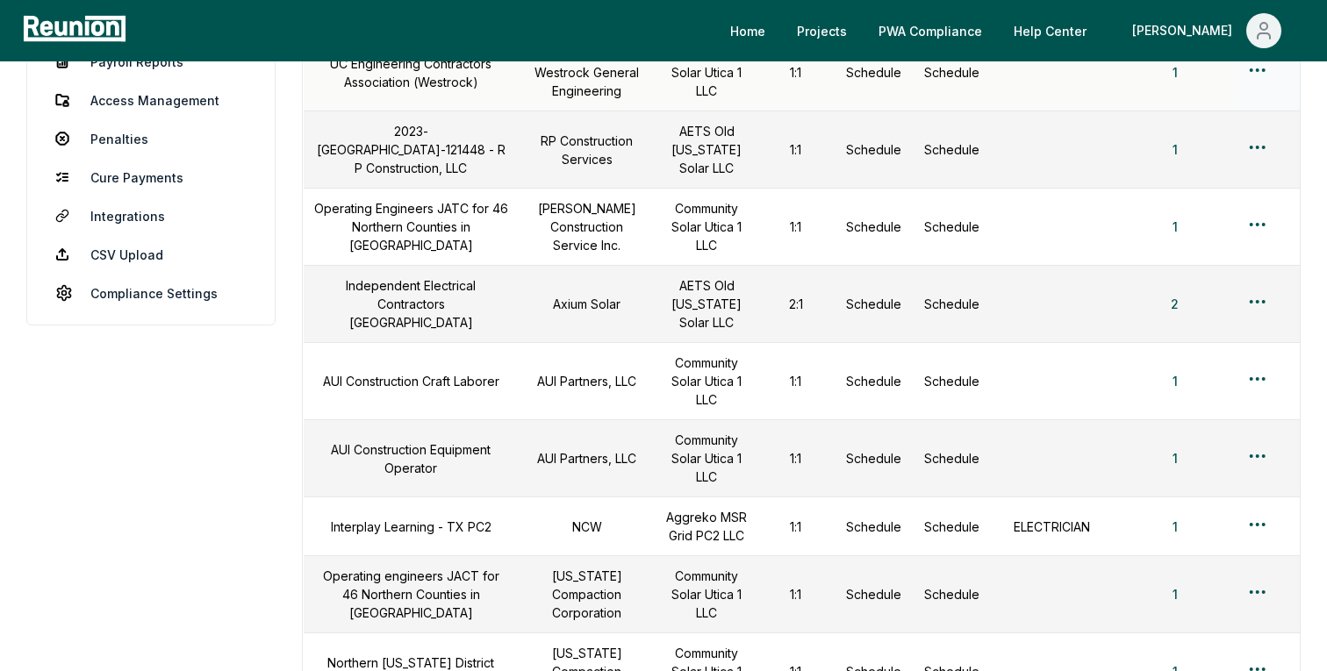
scroll to position [401, 0]
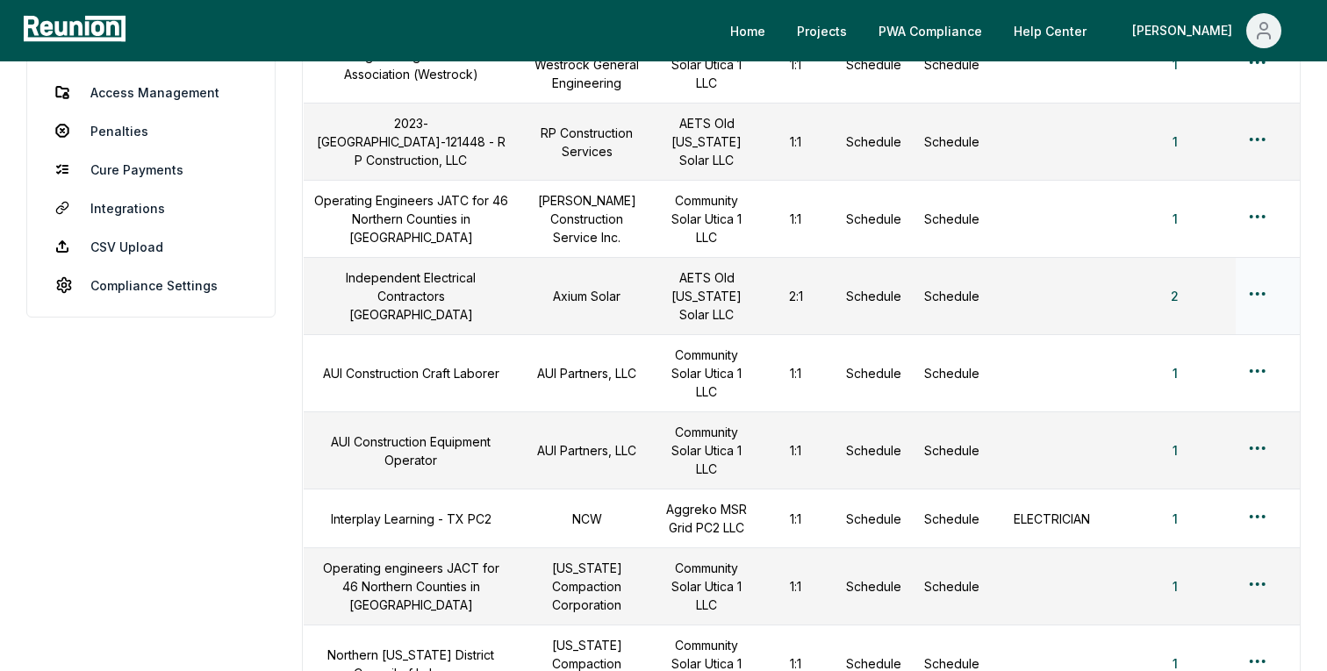
click at [1261, 291] on html "Please visit us on your desktop We're working on making our marketplace mobile-…" at bounding box center [663, 543] width 1327 height 1889
click at [1163, 362] on div "Edit" at bounding box center [1228, 363] width 167 height 29
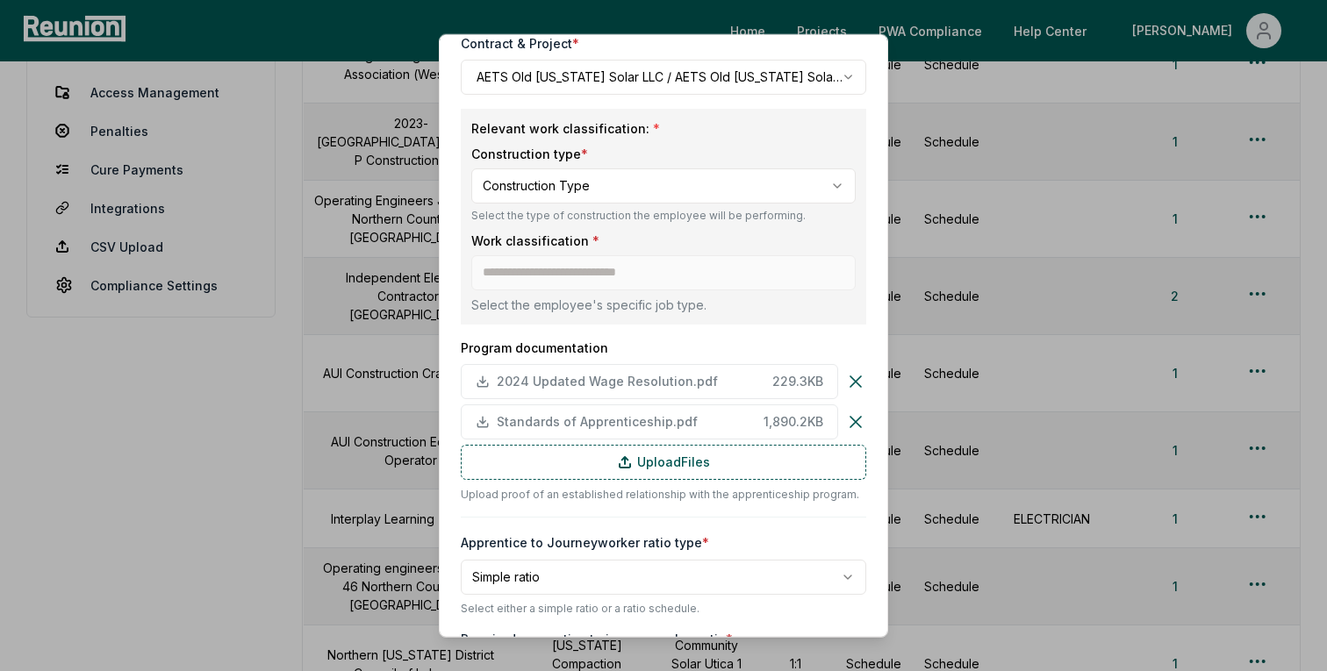
scroll to position [231, 0]
click at [588, 420] on span "Standards of Apprenticeship.pdf" at bounding box center [627, 421] width 260 height 18
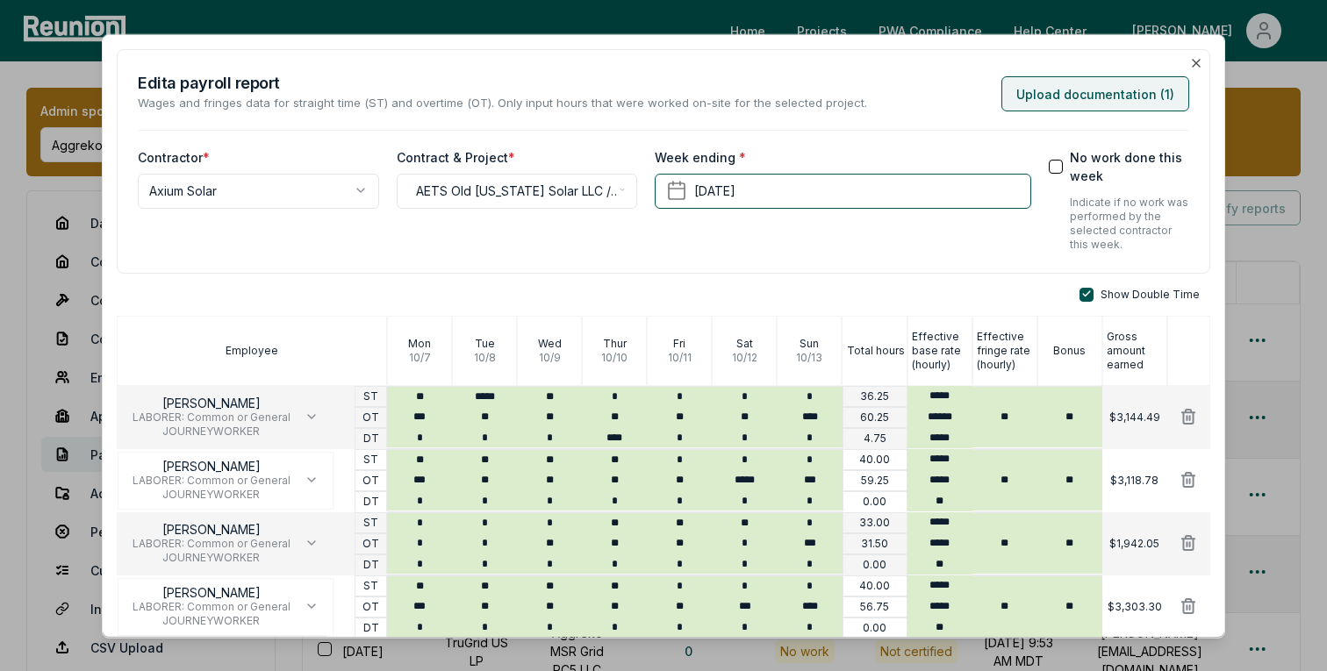
click at [1072, 98] on button "Upload documentation ( 1 )" at bounding box center [1095, 92] width 188 height 35
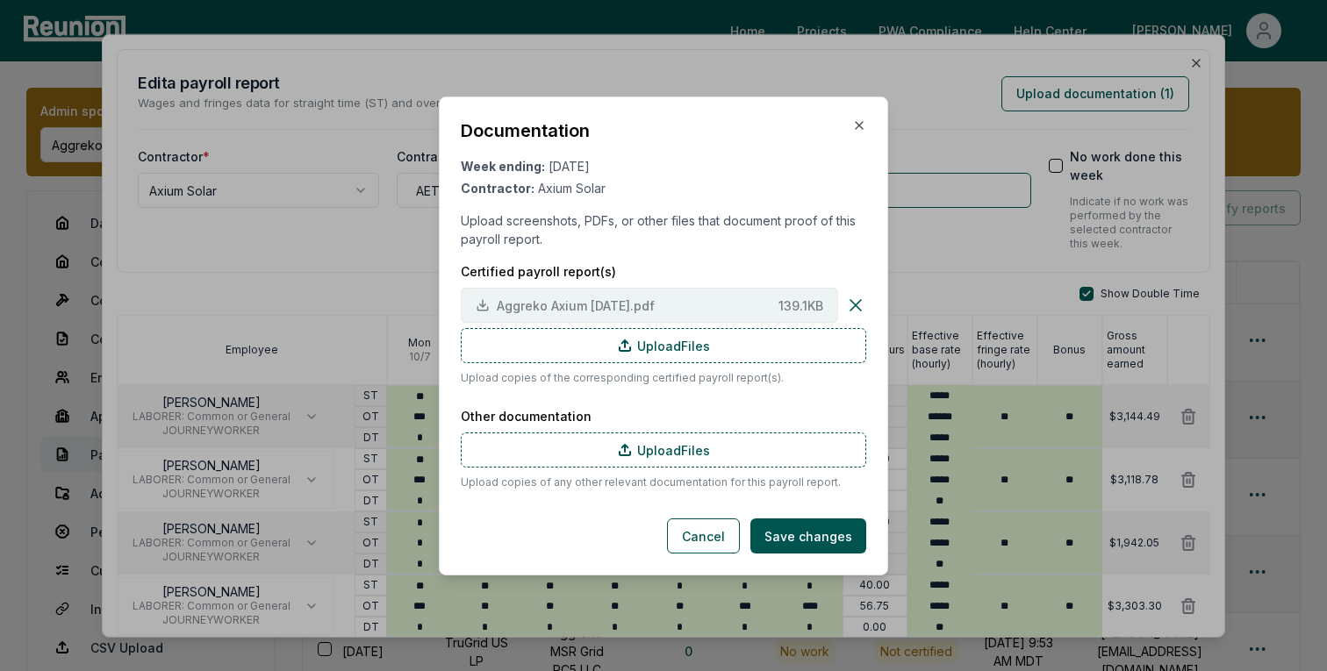
click at [543, 302] on span "Aggreko Axium 10.13.24.pdf" at bounding box center [634, 305] width 275 height 18
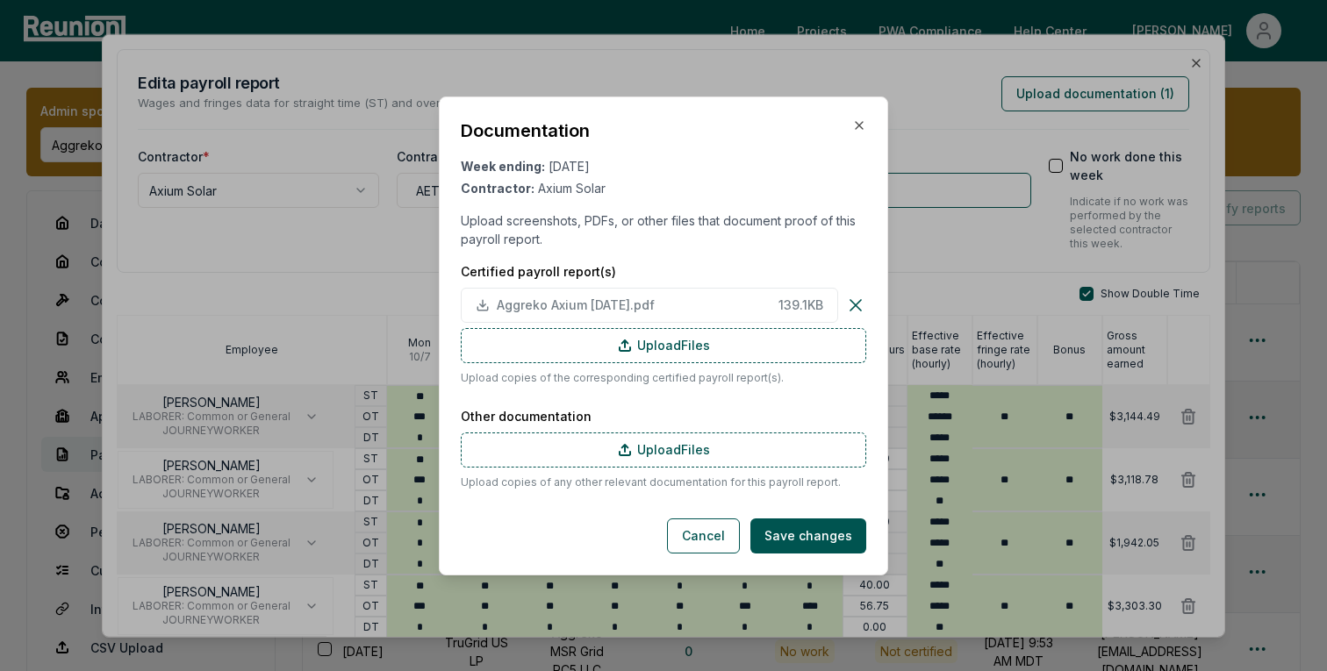
click at [54, 384] on div at bounding box center [663, 335] width 1327 height 671
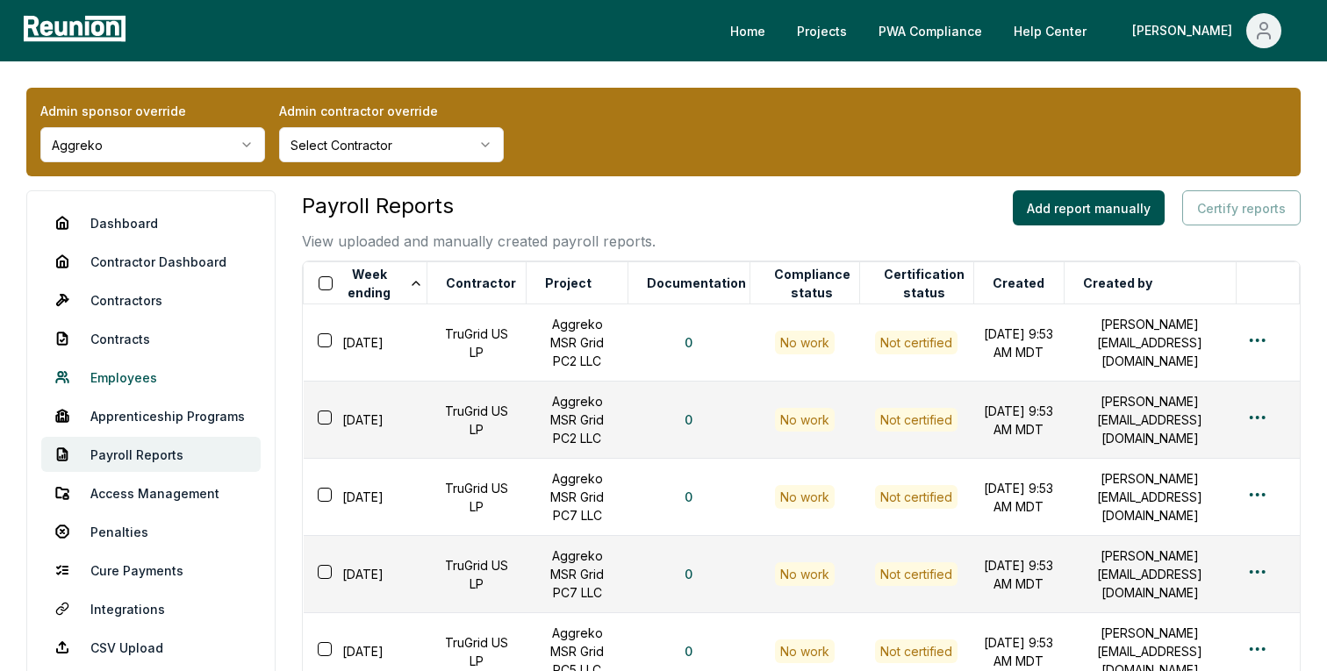
click at [120, 385] on link "Employees" at bounding box center [150, 377] width 219 height 35
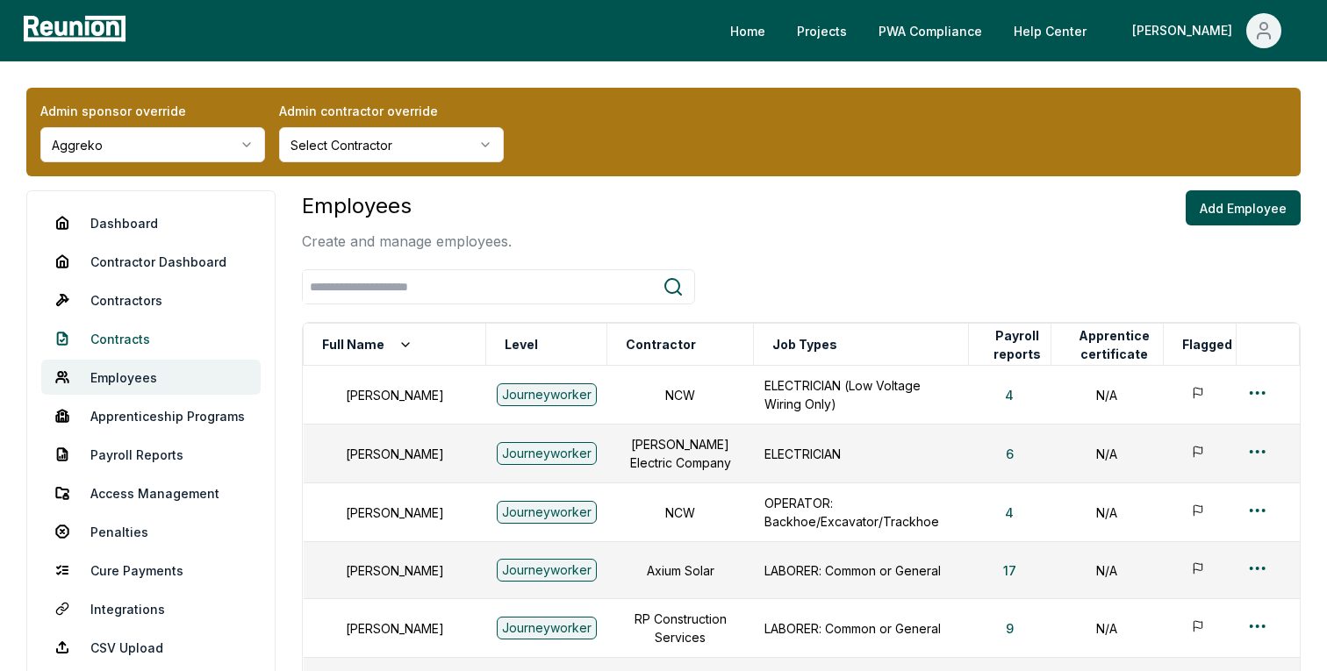
click at [133, 339] on link "Contracts" at bounding box center [150, 338] width 219 height 35
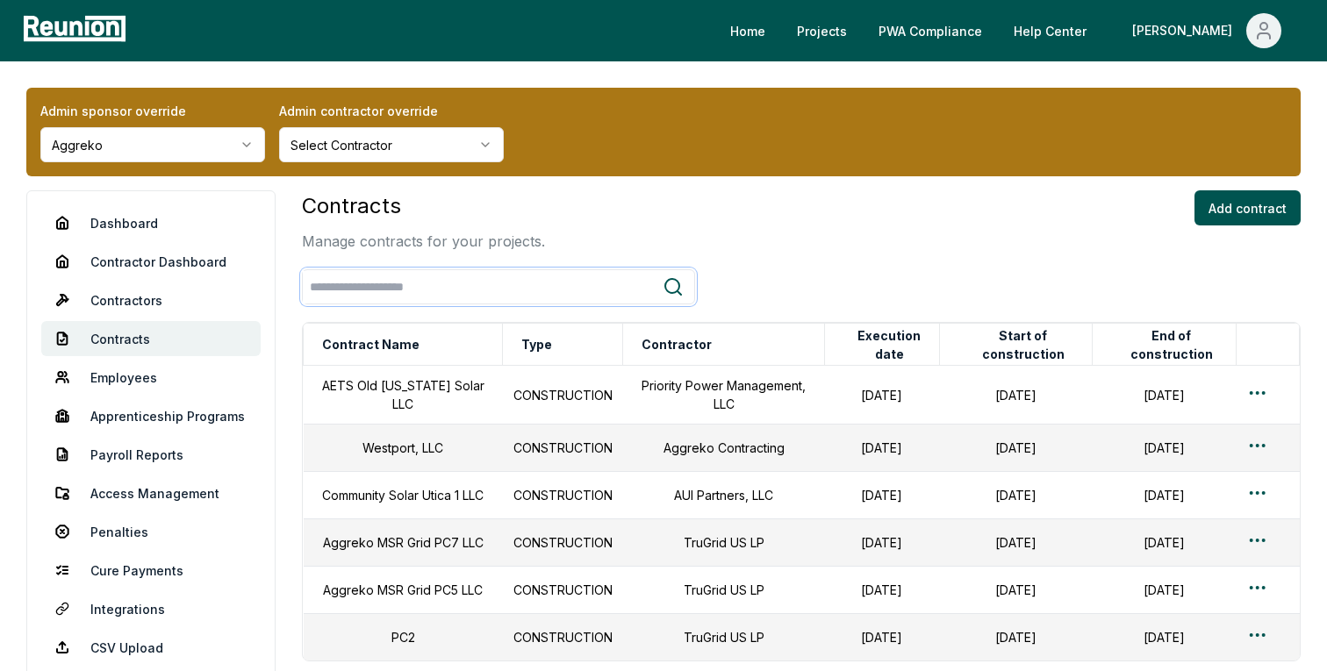
click at [493, 272] on input "search" at bounding box center [483, 287] width 360 height 32
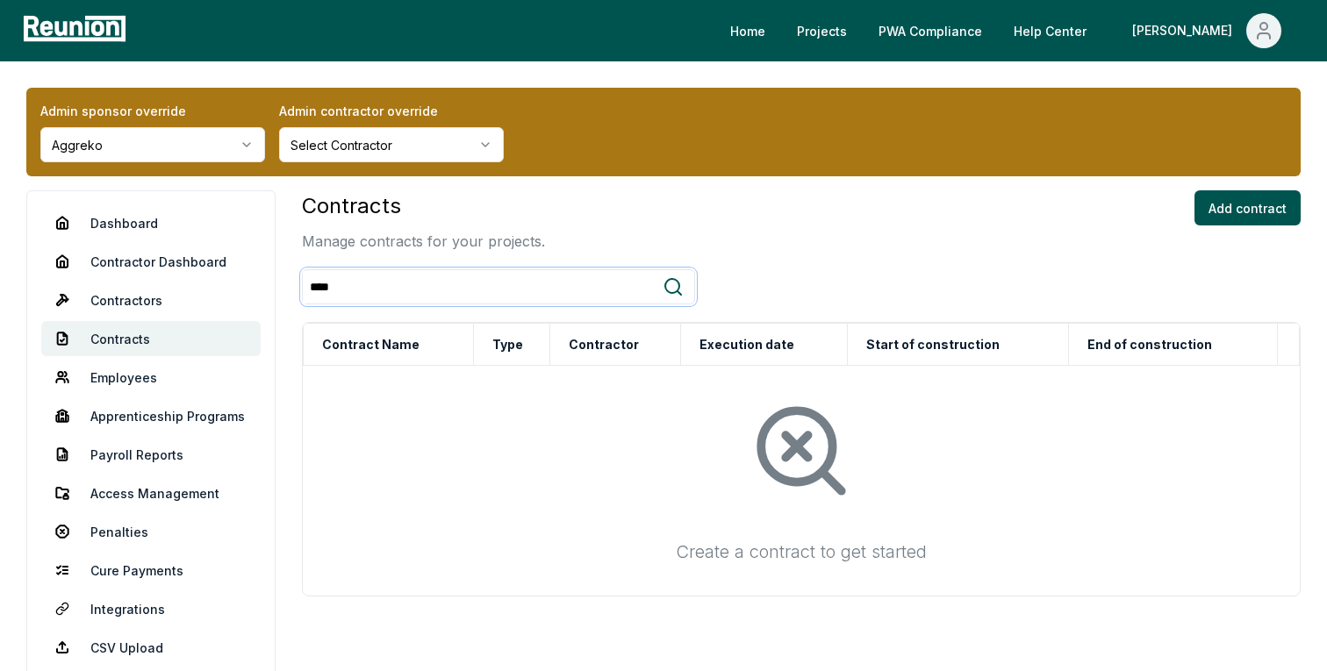
type input "*****"
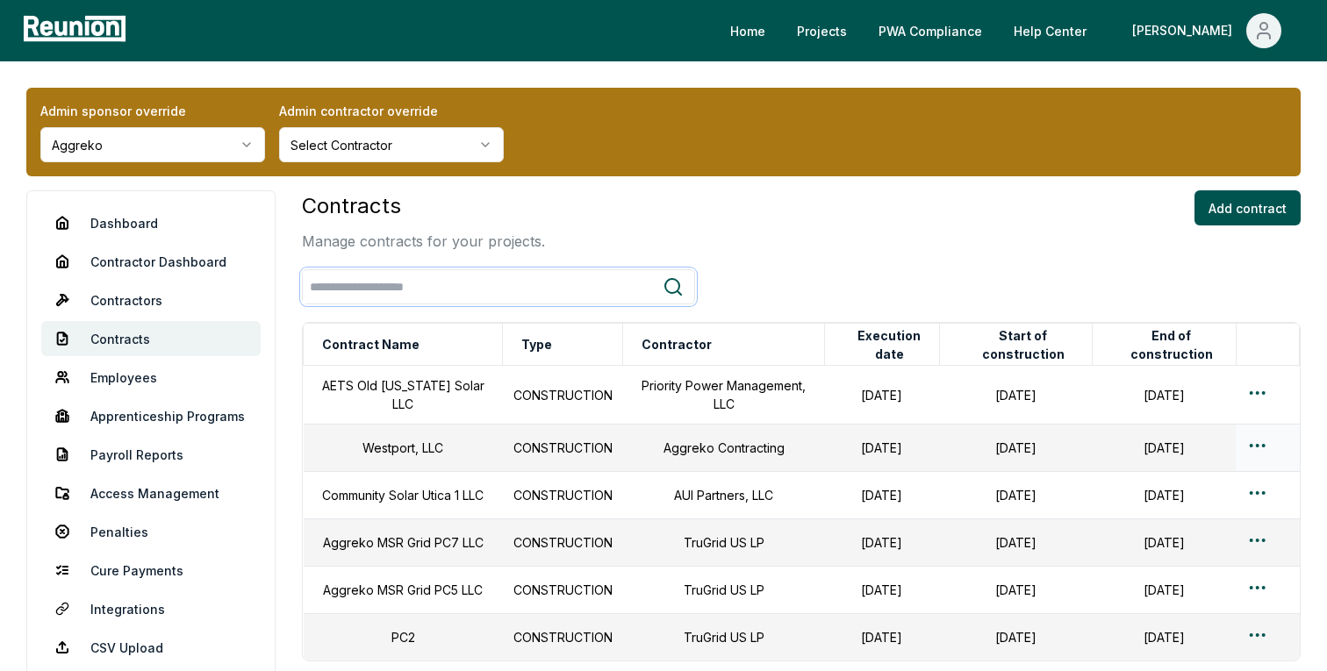
scroll to position [202, 0]
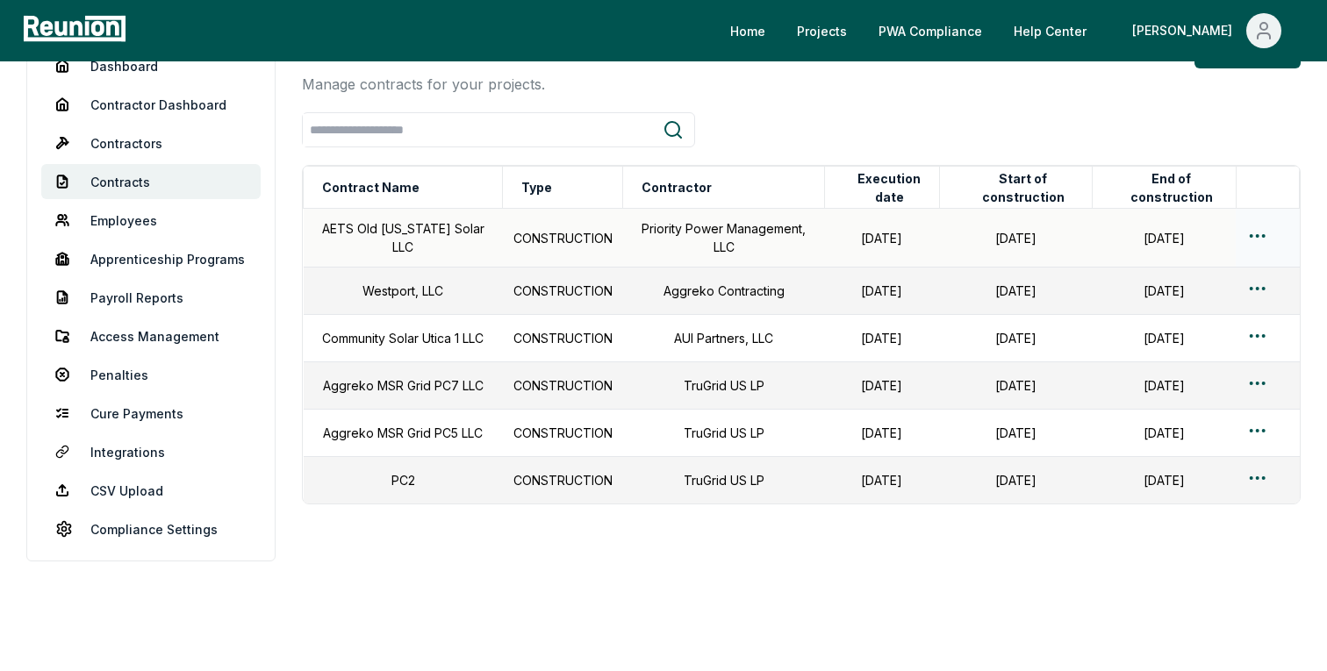
click at [1256, 187] on html "Please visit us on your desktop We're working on making our marketplace mobile-…" at bounding box center [663, 257] width 1327 height 829
click at [1171, 253] on div "Edit" at bounding box center [1228, 260] width 167 height 29
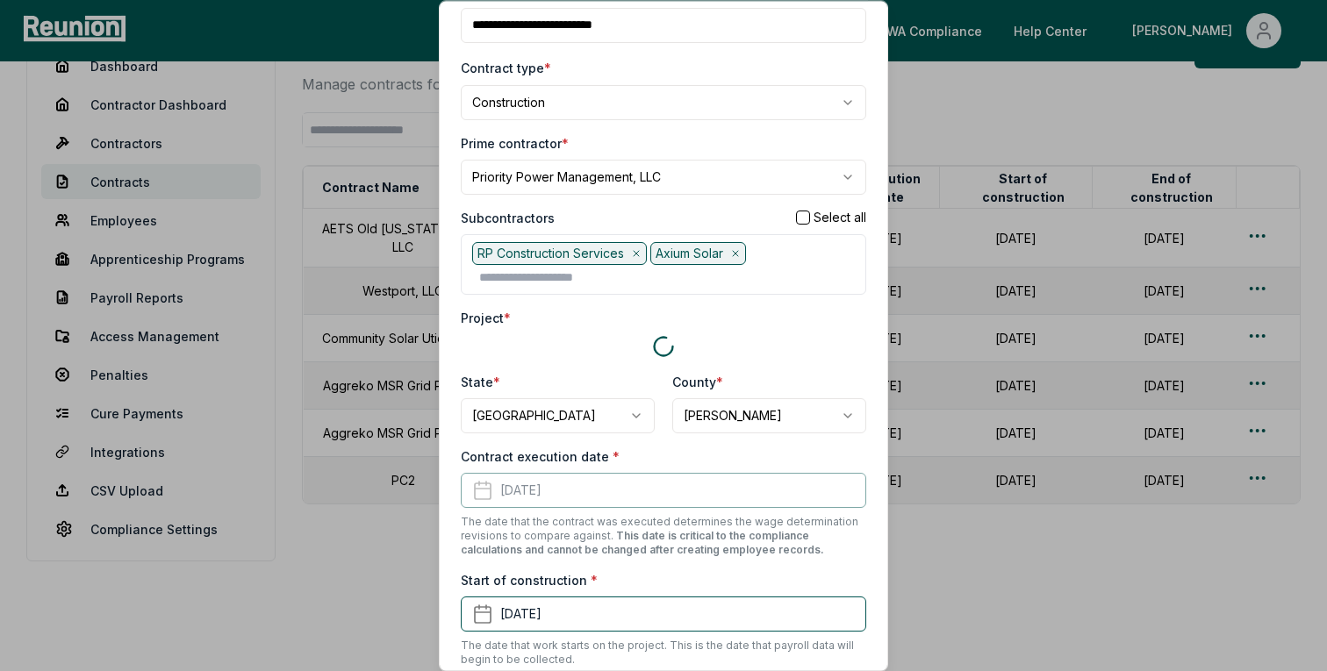
scroll to position [97, 0]
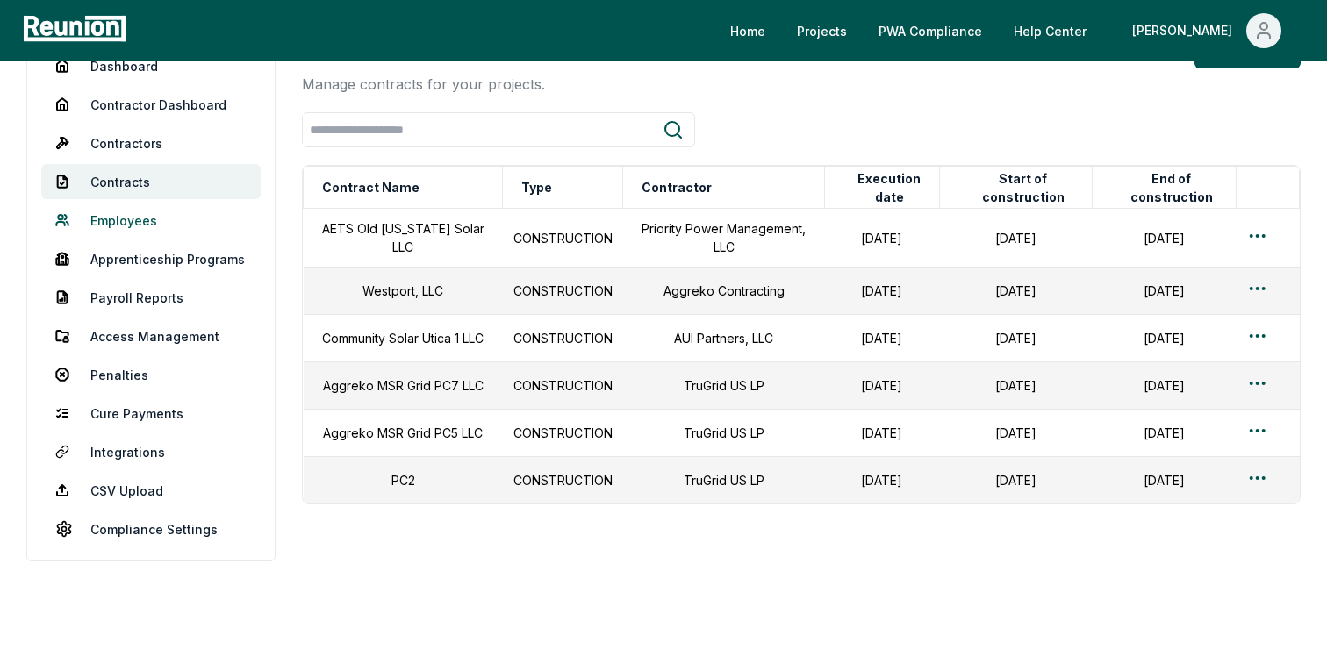
click at [116, 203] on link "Employees" at bounding box center [150, 220] width 219 height 35
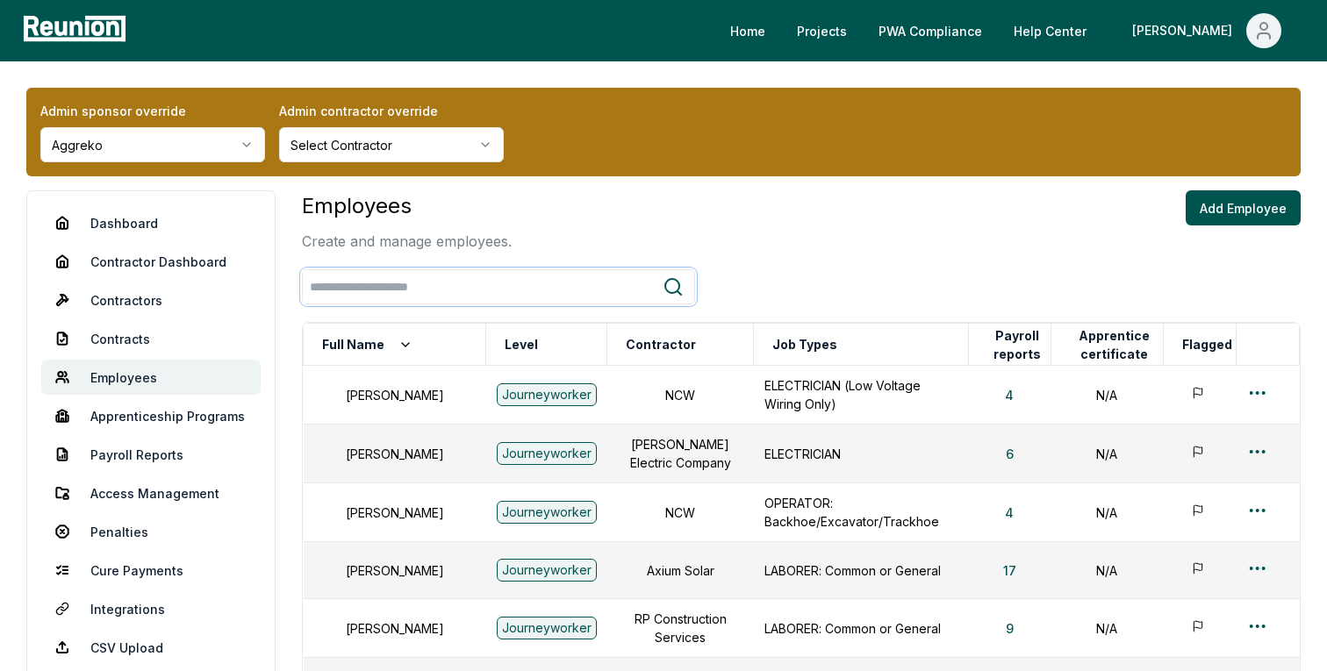
click at [444, 280] on input "search" at bounding box center [483, 287] width 360 height 32
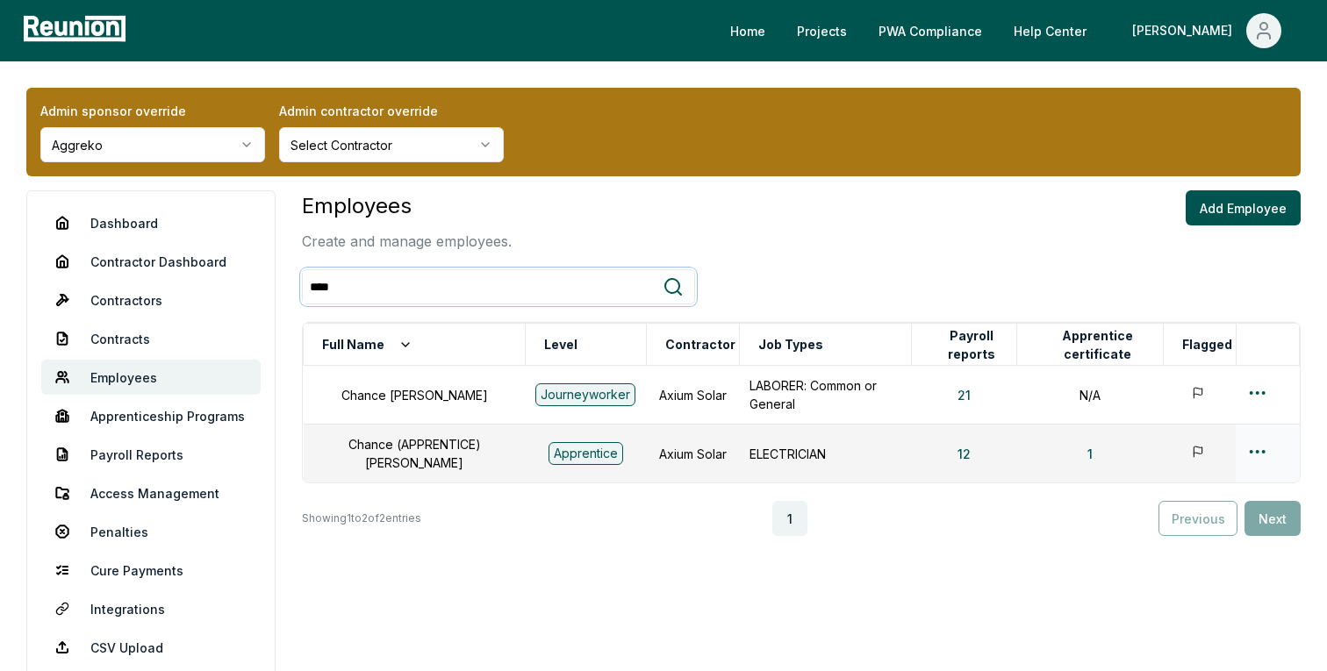
type input "****"
click at [1258, 445] on html "Please visit us on your desktop We're working on making our marketplace mobile-…" at bounding box center [663, 372] width 1327 height 745
click at [1168, 520] on div "Edit" at bounding box center [1228, 518] width 167 height 29
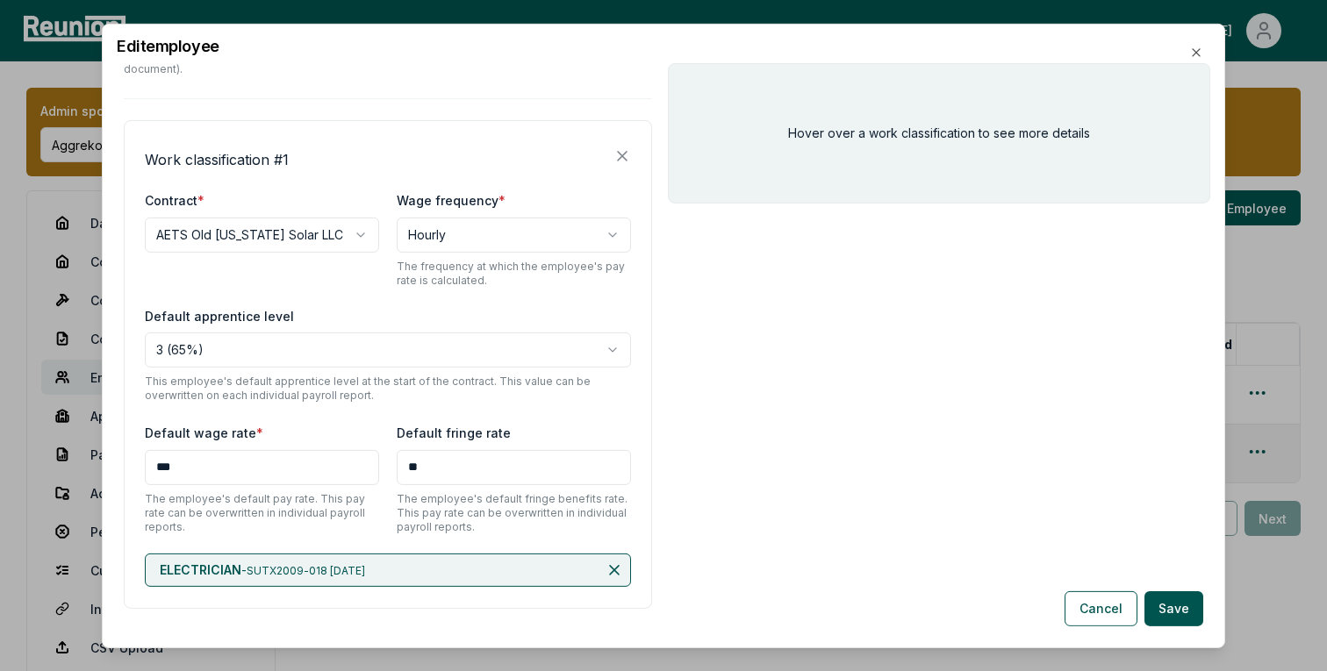
scroll to position [491, 0]
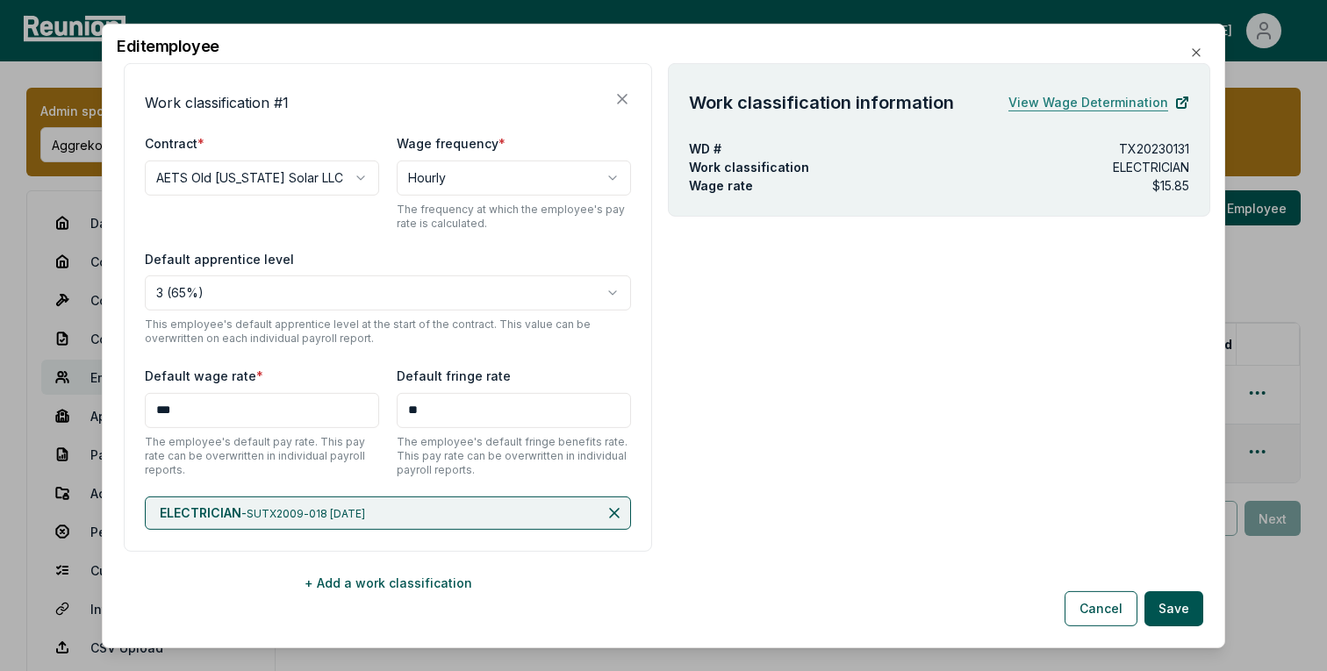
click at [1035, 99] on link "View Wage Determination" at bounding box center [1099, 101] width 181 height 35
click at [616, 508] on icon at bounding box center [614, 512] width 9 height 9
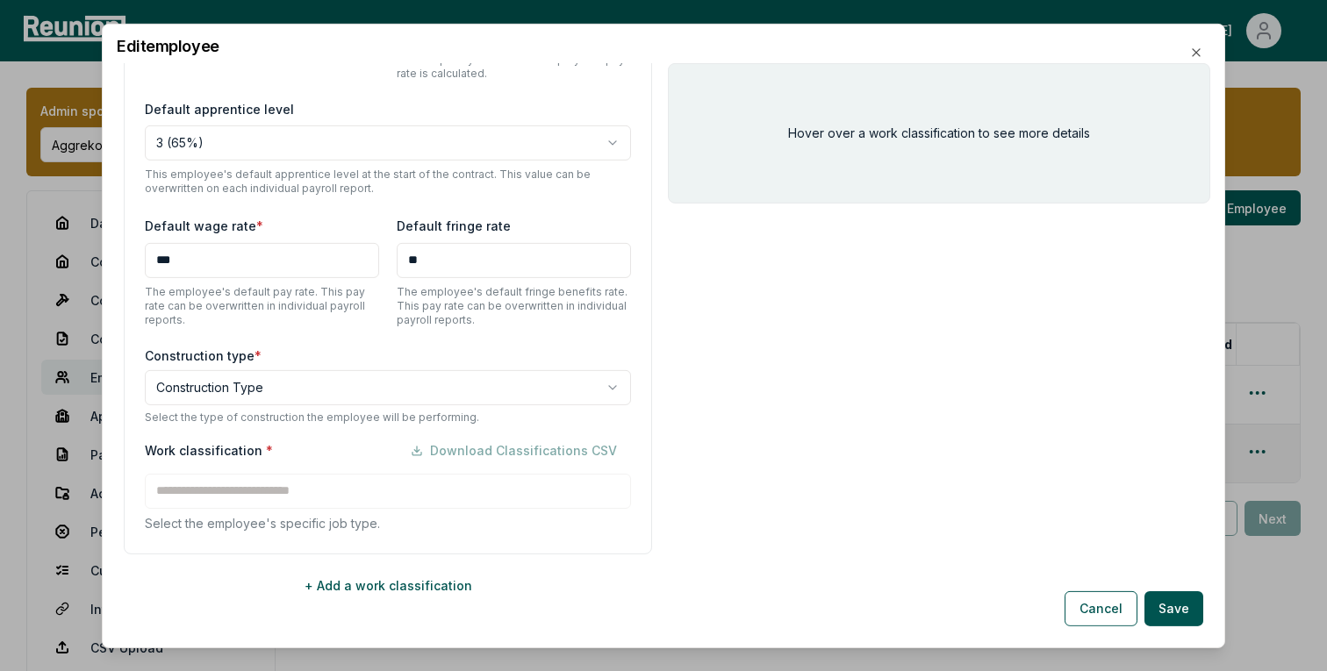
scroll to position [643, 0]
click at [800, 370] on div "Hover over a work classification to see more details" at bounding box center [939, 347] width 542 height 571
click at [499, 361] on body "**********" at bounding box center [663, 372] width 1327 height 745
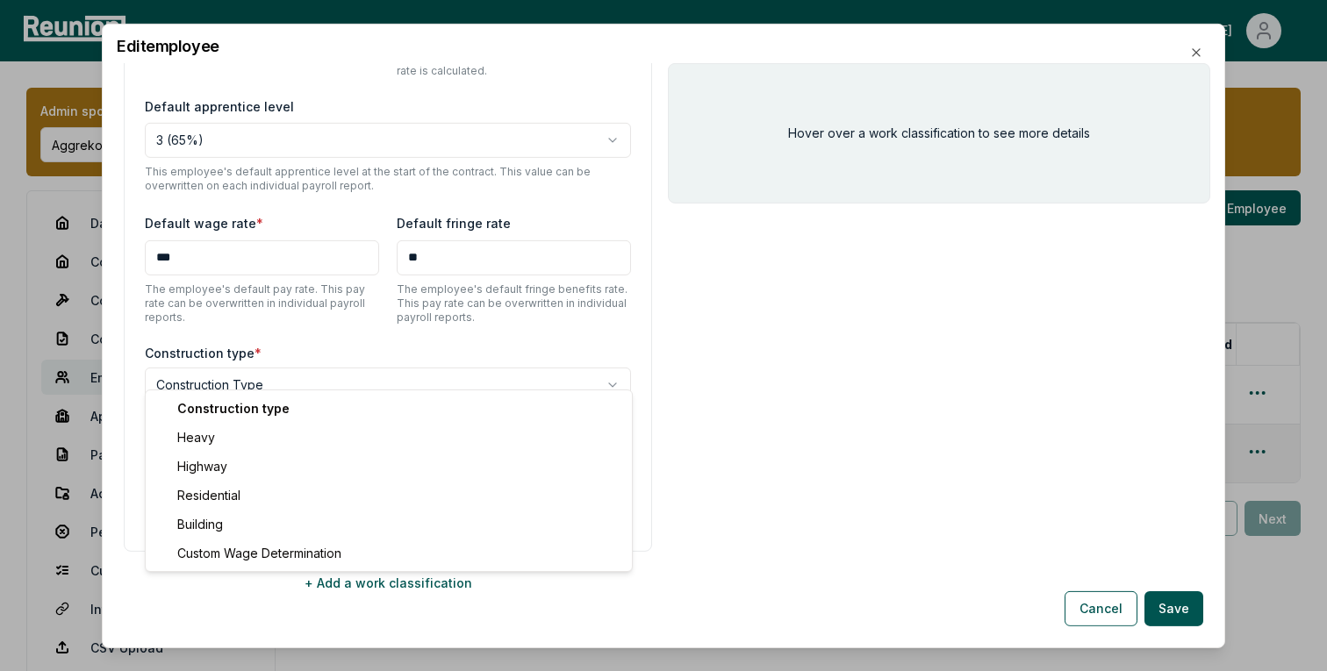
select select "********"
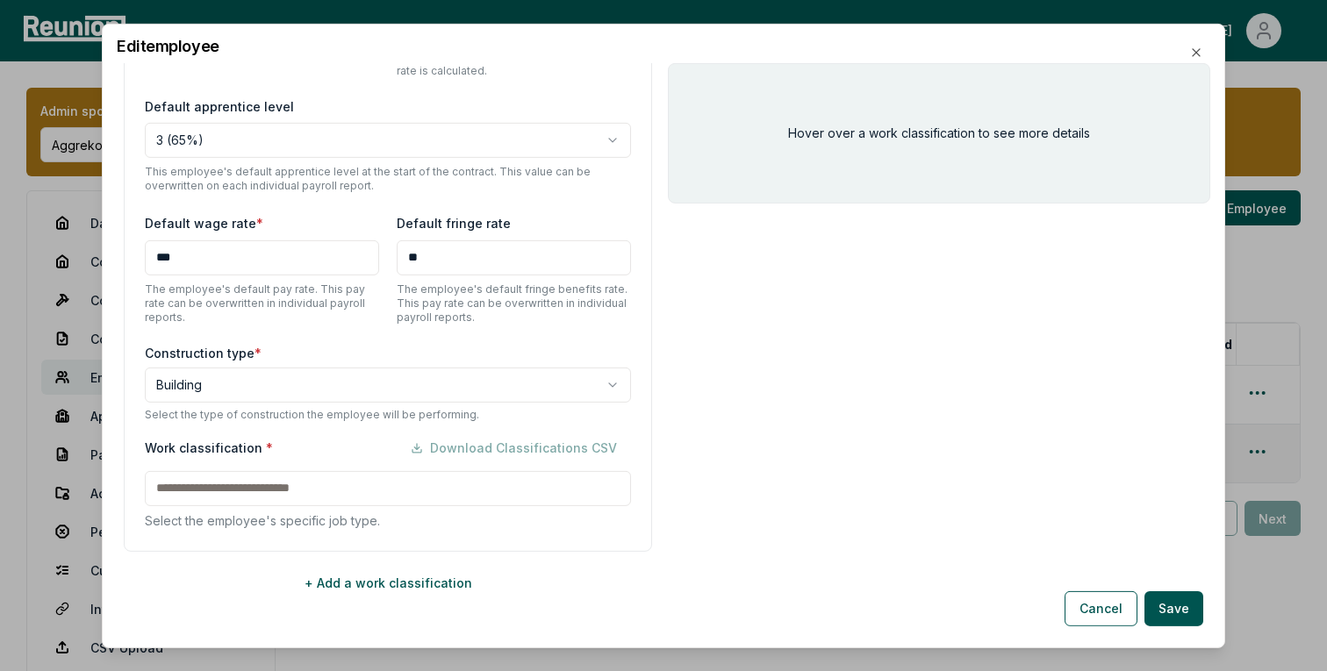
click at [439, 481] on div "Work classification * Download Classifications CSV Select the employee's specif…" at bounding box center [388, 479] width 486 height 99
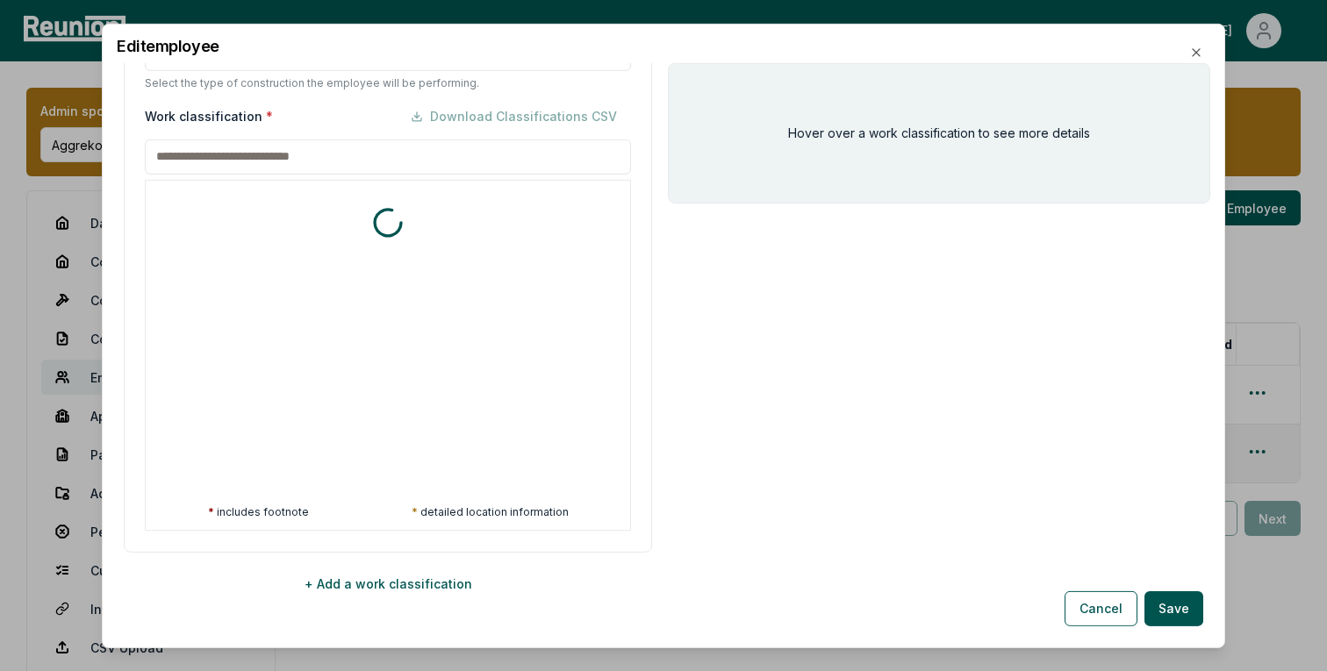
scroll to position [976, 0]
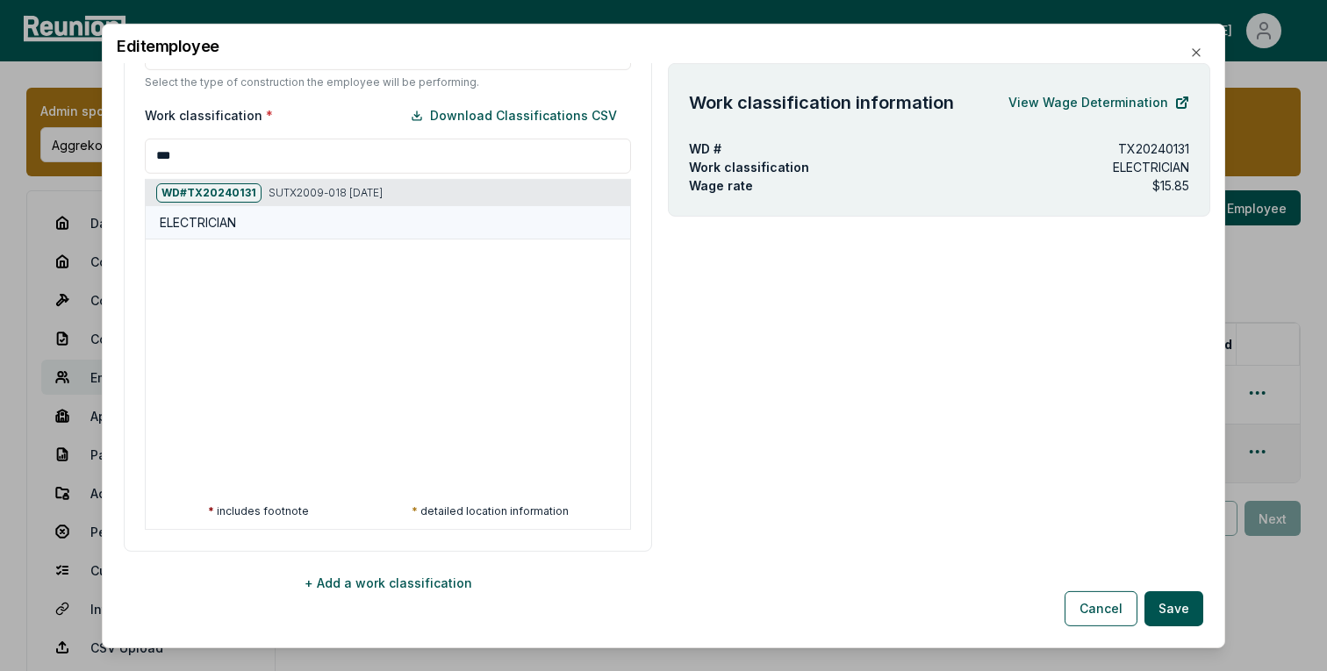
type input "***"
click at [205, 213] on h5 "ELECTRICIAN" at bounding box center [198, 222] width 76 height 18
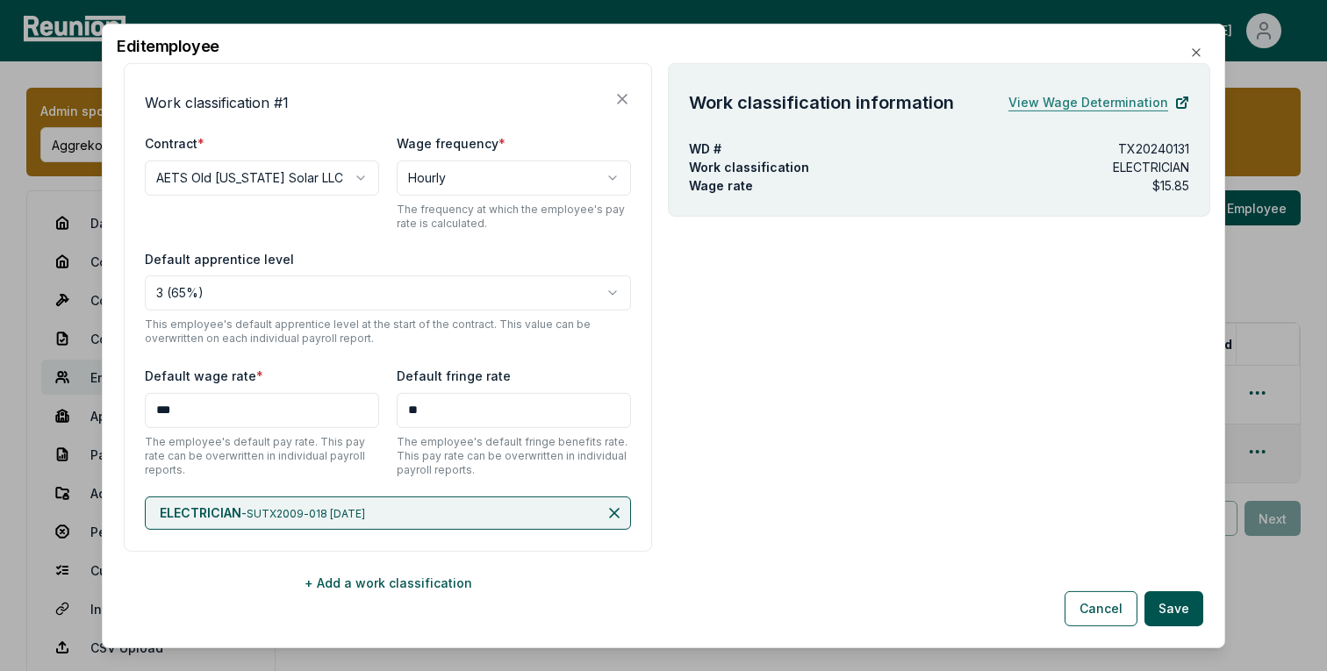
click at [1134, 103] on link "View Wage Determination" at bounding box center [1099, 101] width 181 height 35
click at [613, 508] on icon at bounding box center [614, 512] width 9 height 9
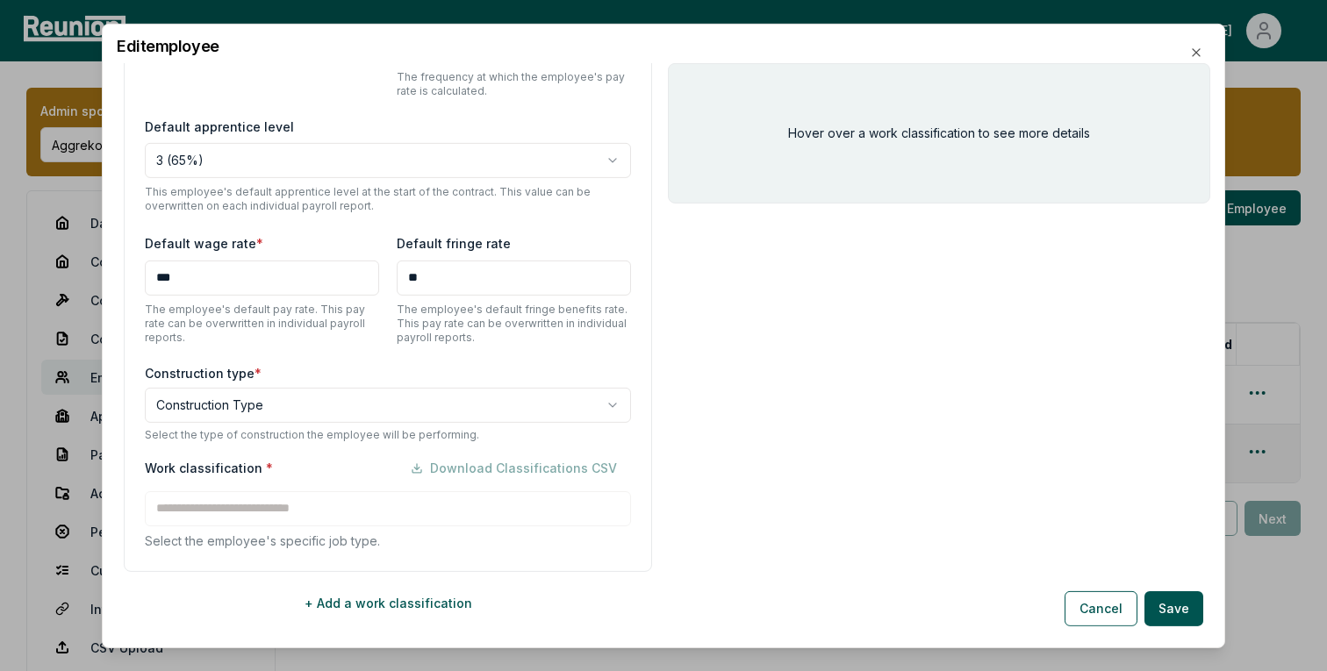
scroll to position [643, 0]
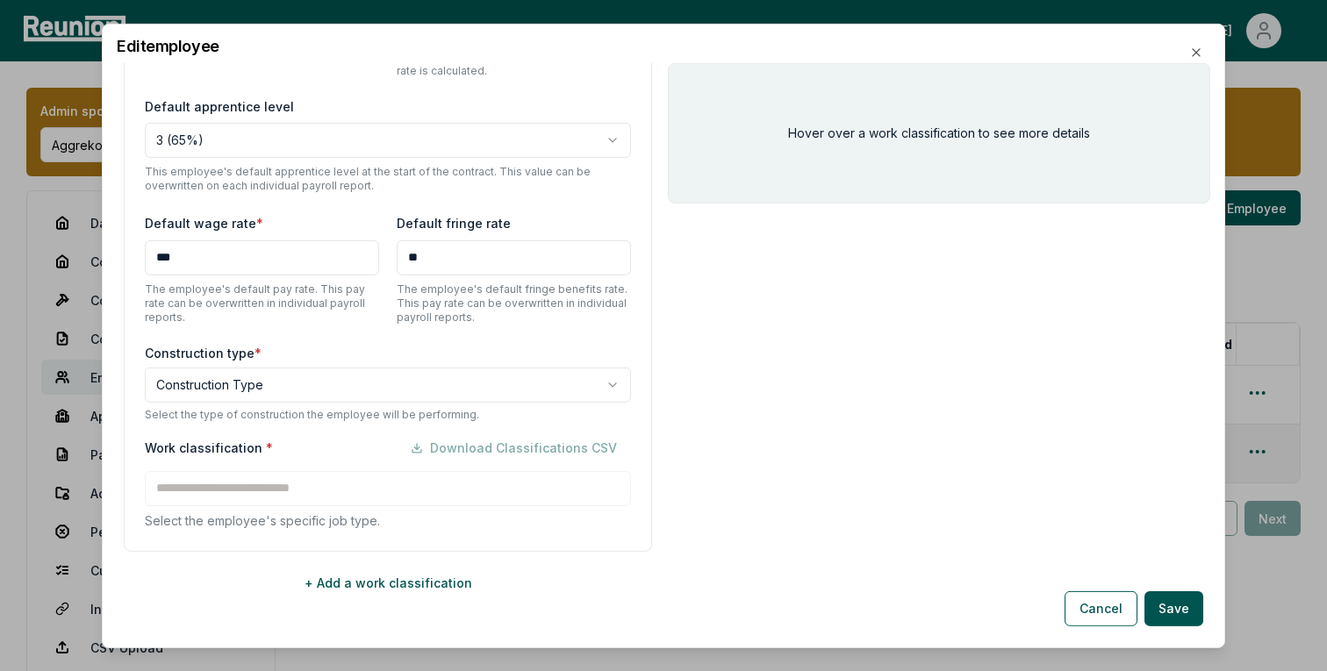
click at [423, 374] on body "**********" at bounding box center [663, 372] width 1327 height 745
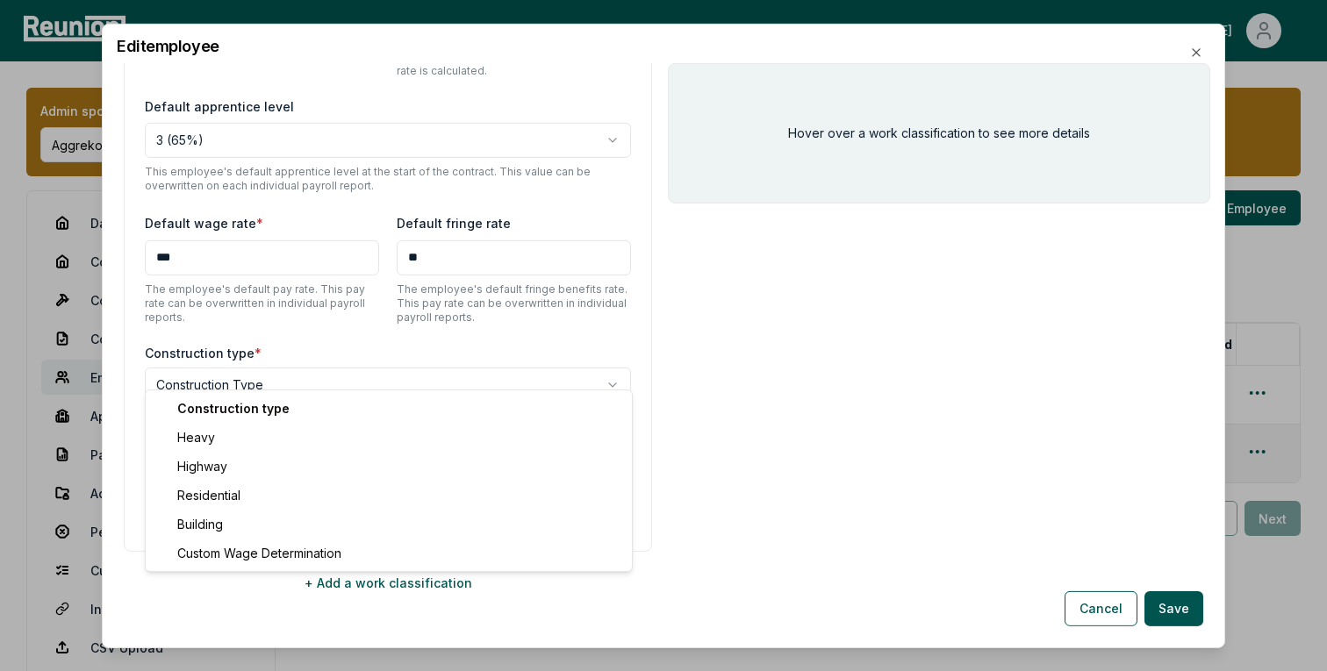
select select "*****"
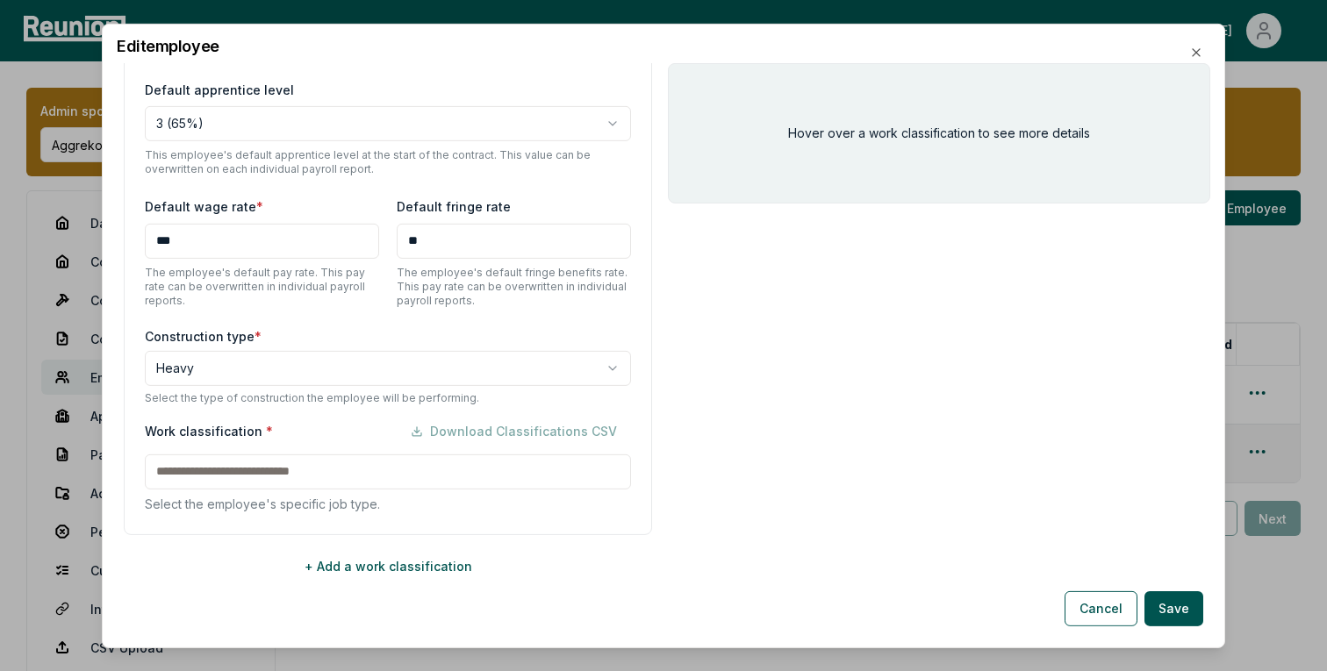
click at [320, 469] on div "Work classification * Download Classifications CSV Select the employee's specif…" at bounding box center [388, 462] width 486 height 99
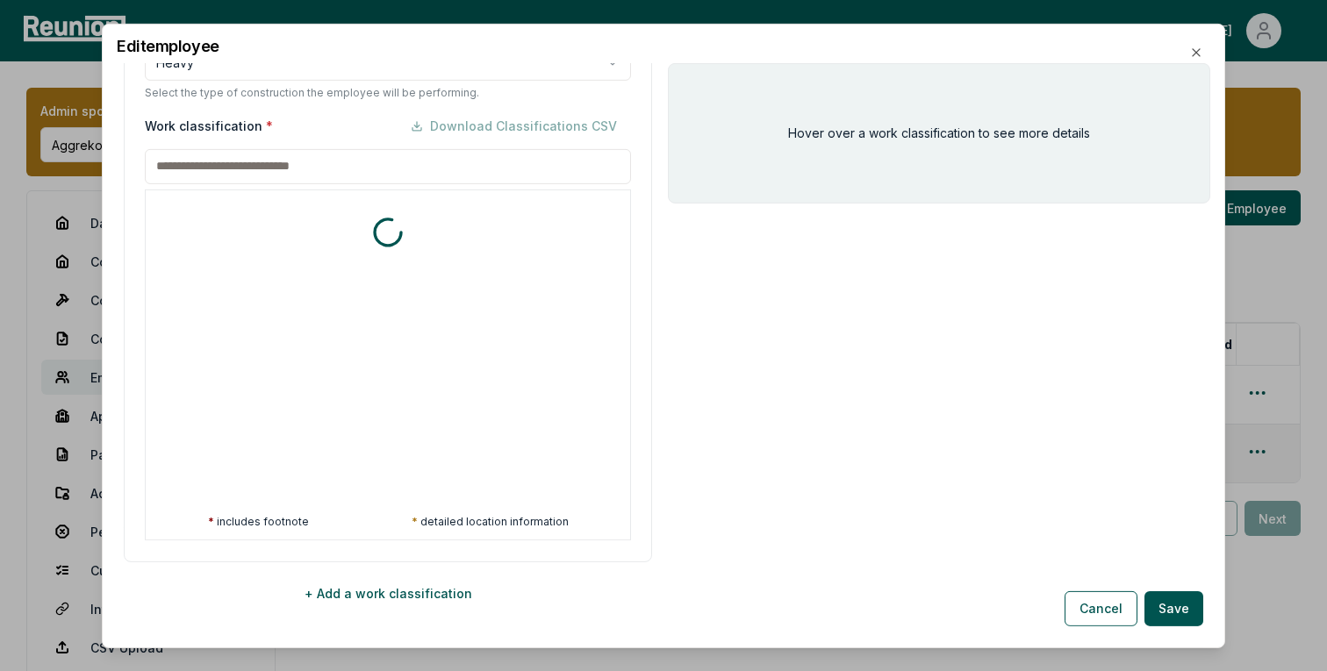
scroll to position [976, 0]
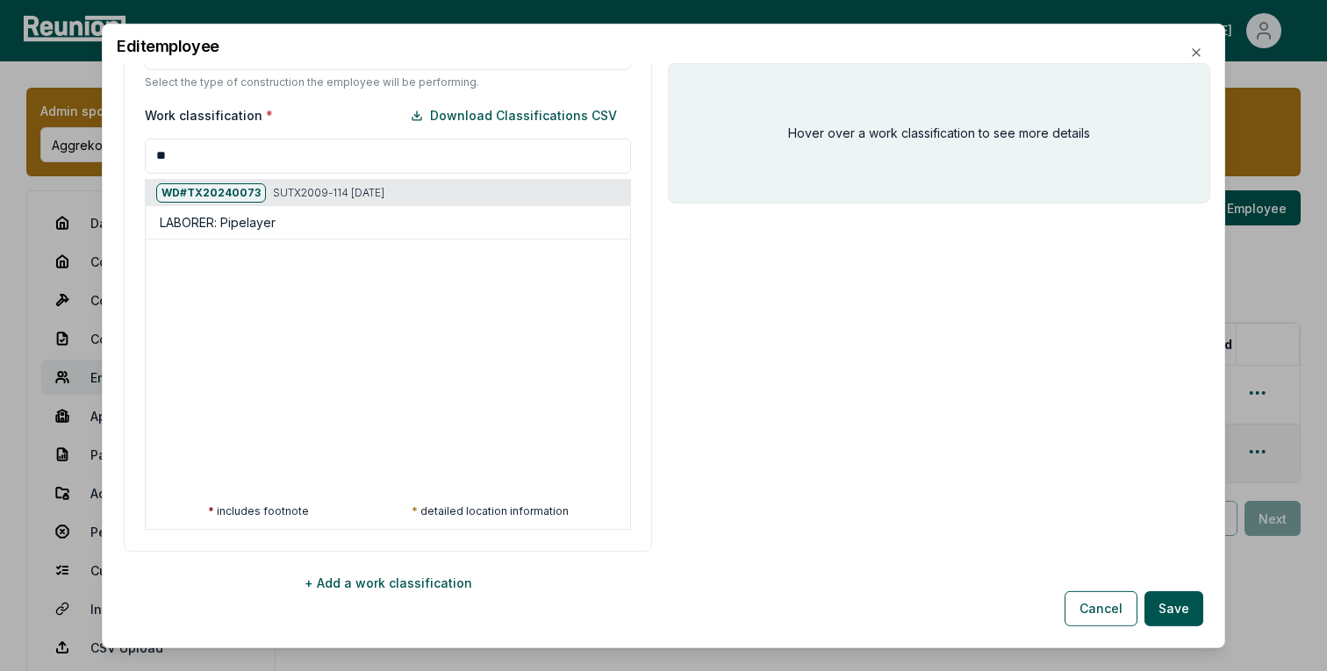
type input "*"
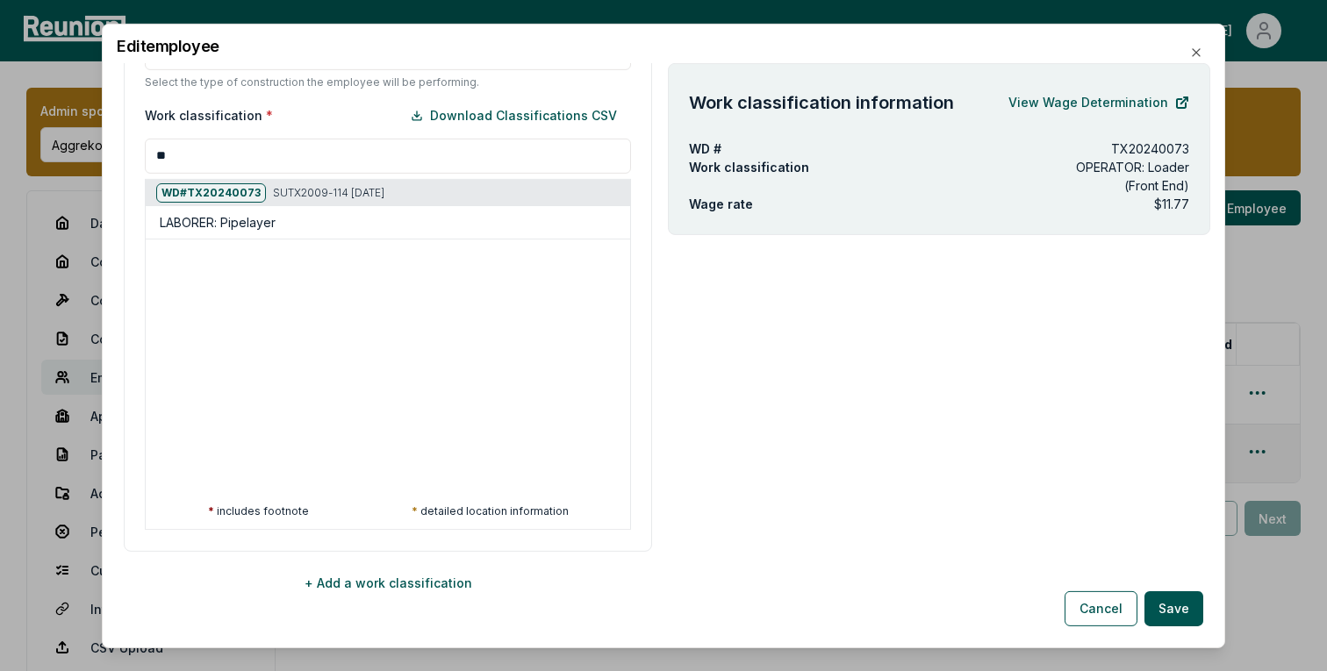
type input "*"
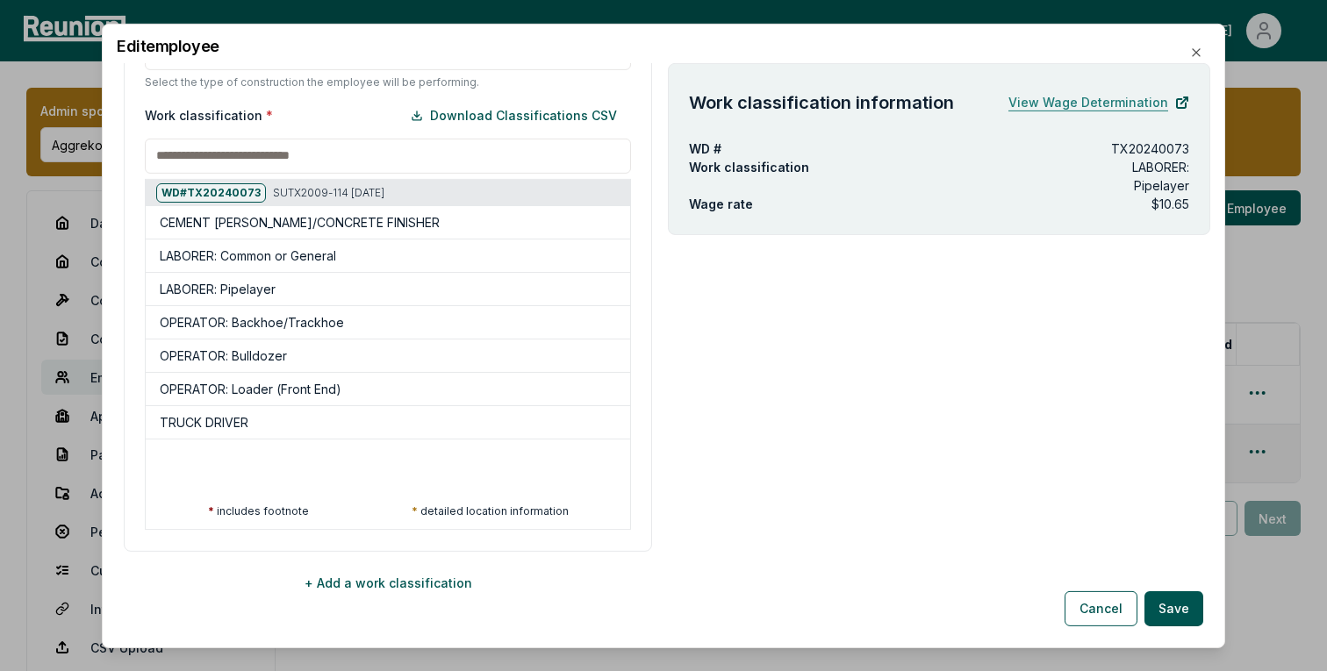
click at [1127, 99] on link "View Wage Determination" at bounding box center [1099, 101] width 181 height 35
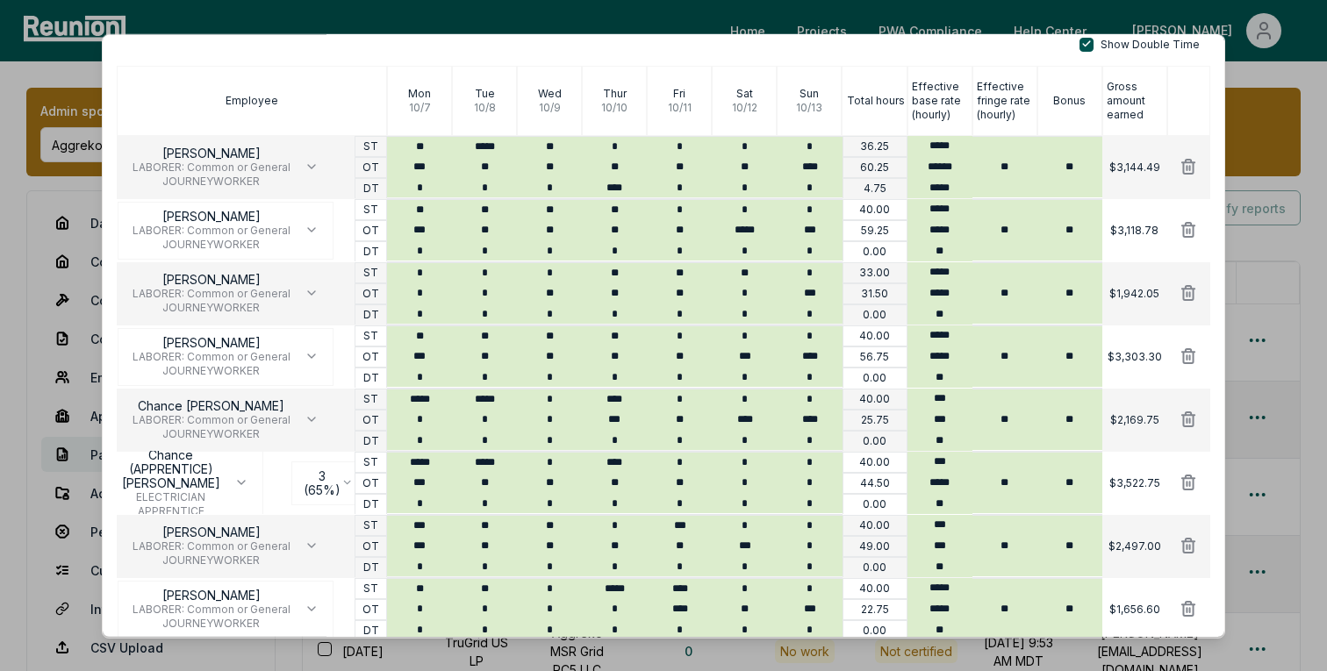
scroll to position [255, 0]
